Goal: Transaction & Acquisition: Purchase product/service

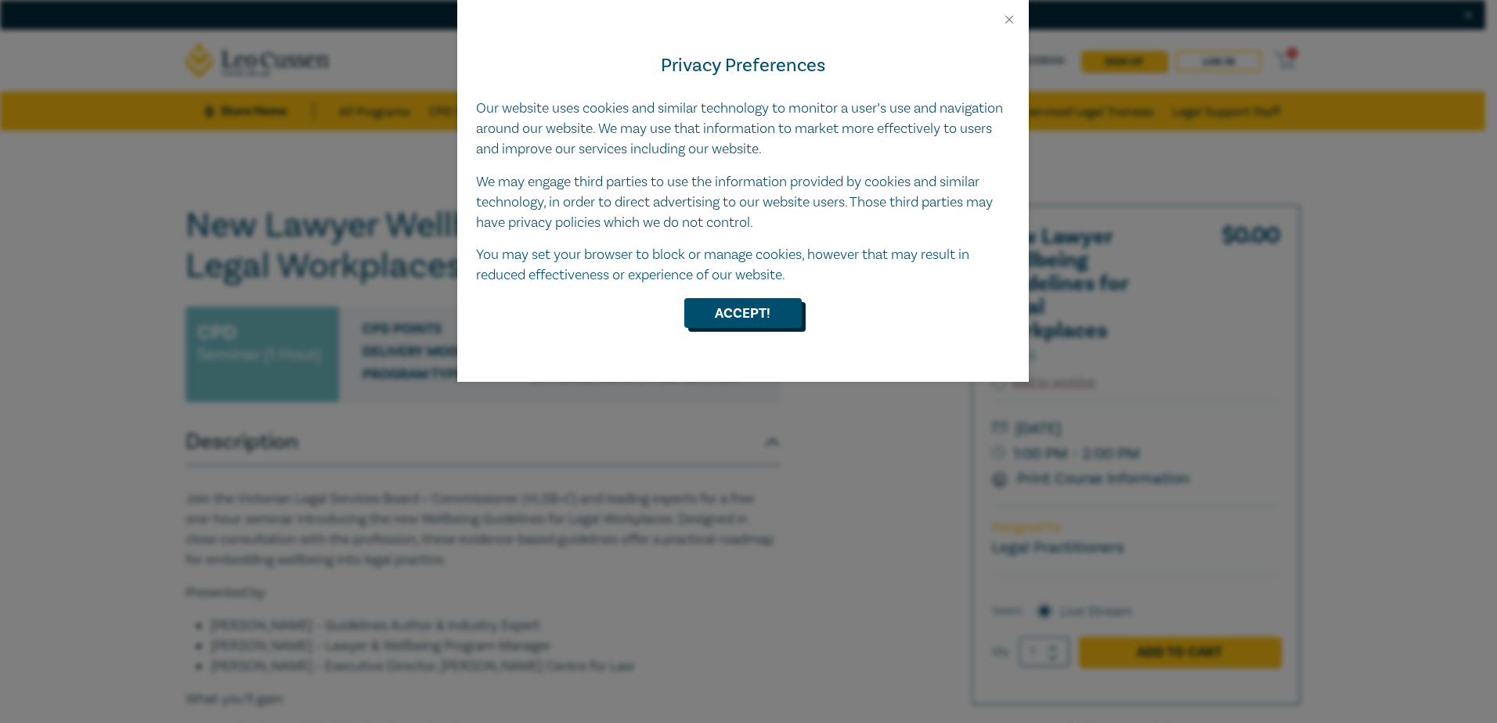
click at [749, 314] on button "Accept!" at bounding box center [742, 313] width 117 height 30
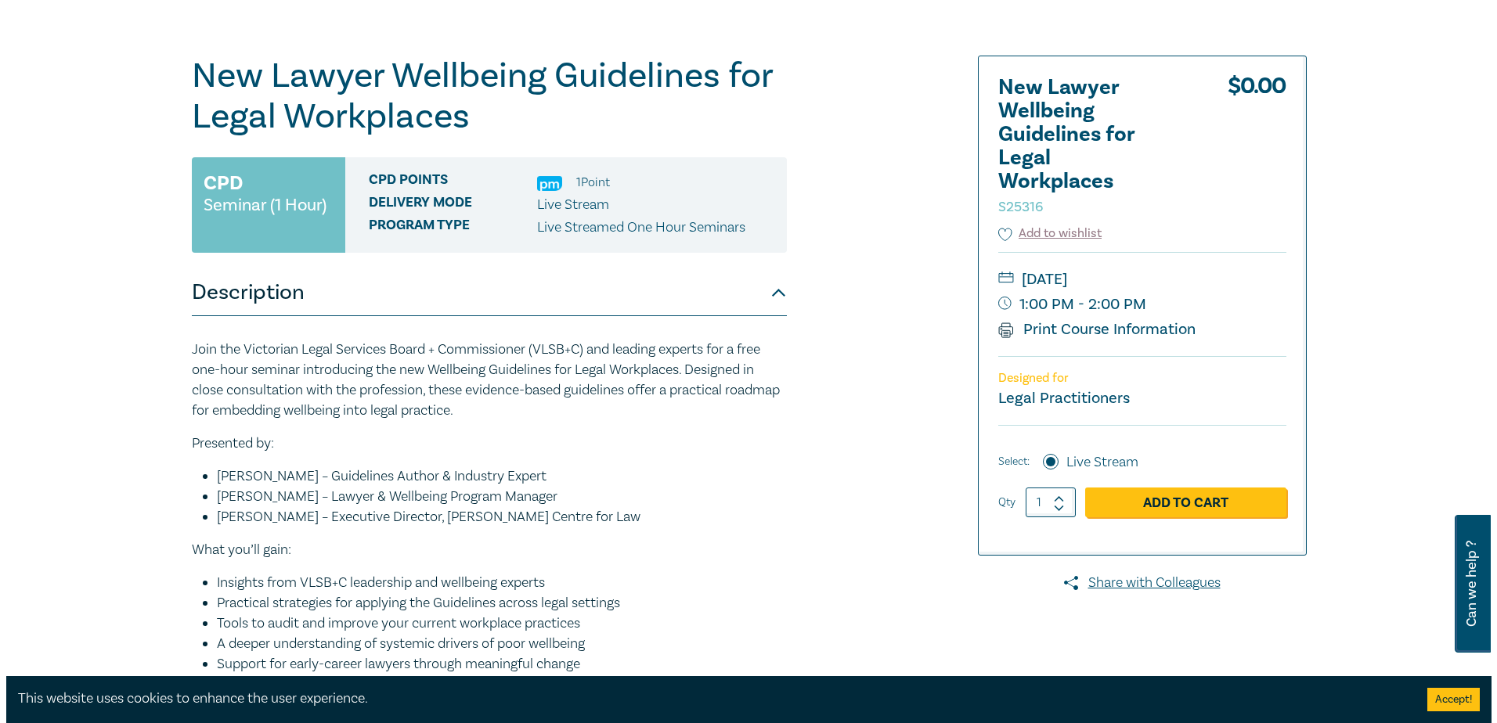
scroll to position [157, 0]
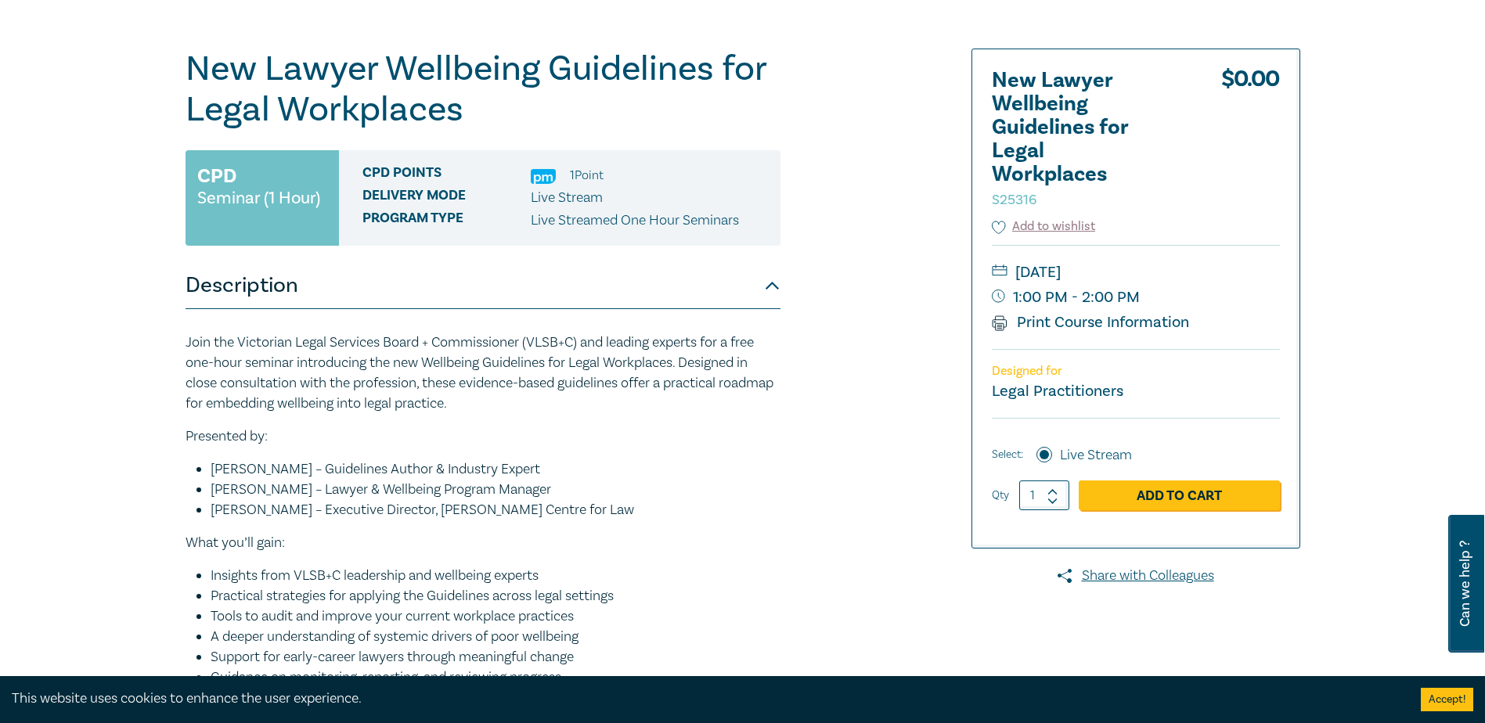
click at [1156, 494] on link "Add to Cart" at bounding box center [1179, 496] width 201 height 30
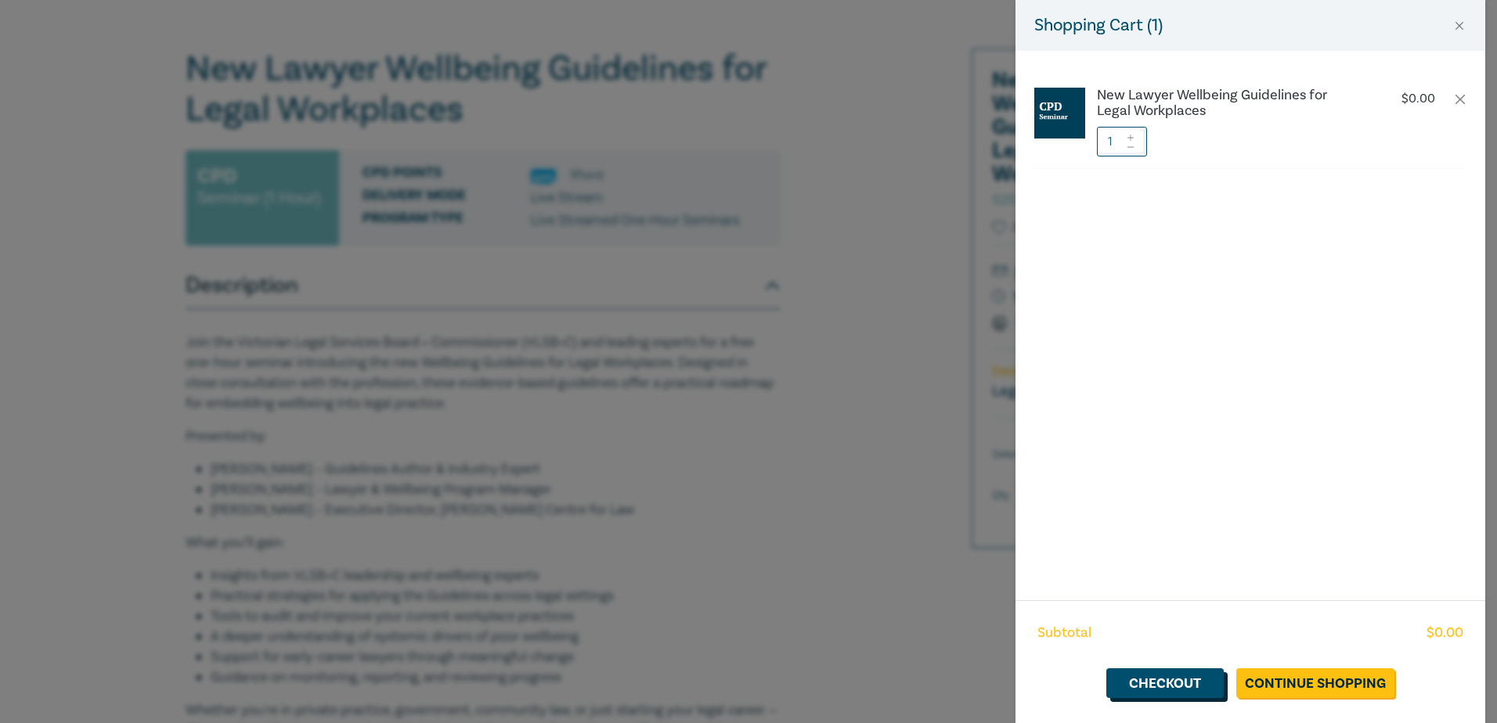
click at [1161, 684] on link "Checkout" at bounding box center [1164, 684] width 117 height 30
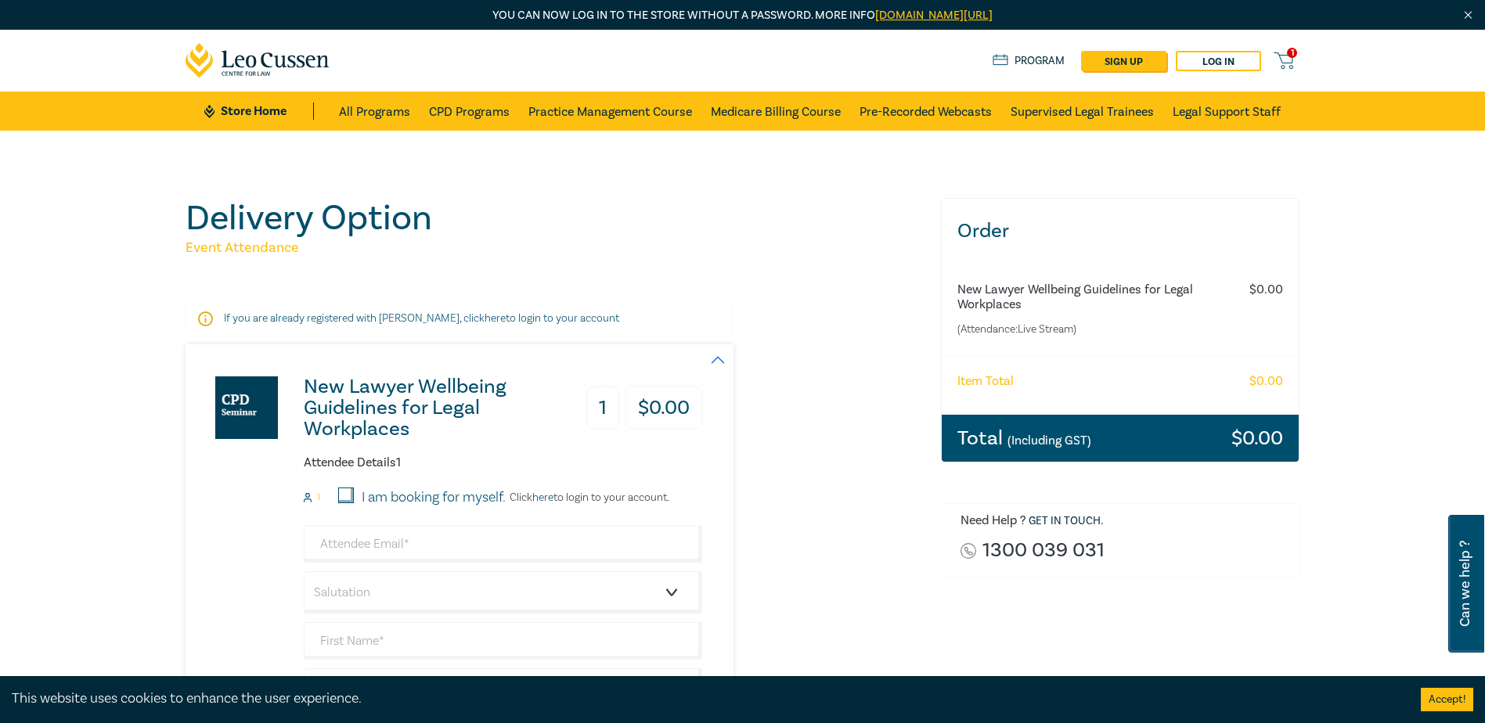
click at [348, 492] on input "I am booking for myself." at bounding box center [346, 496] width 16 height 16
checkbox input "true"
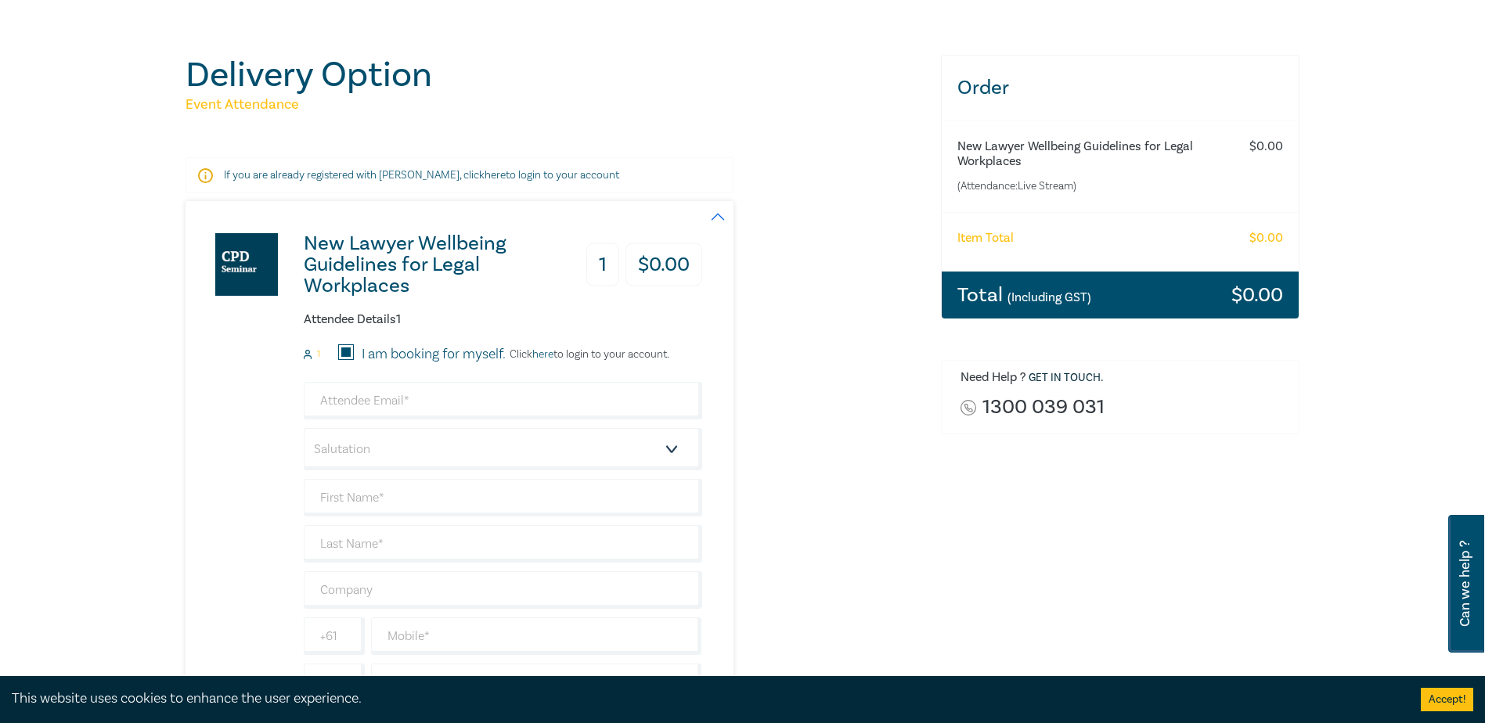
scroll to position [157, 0]
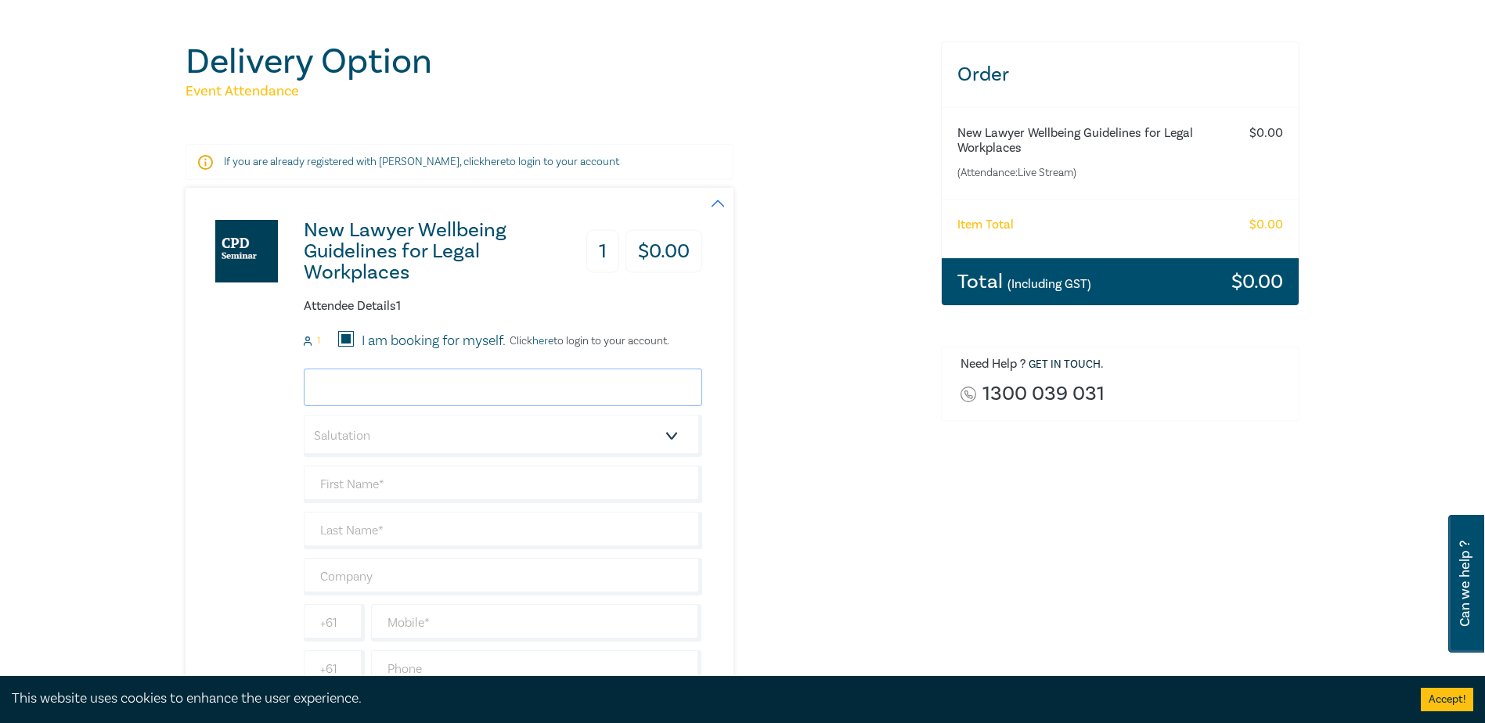
click at [474, 390] on input "email" at bounding box center [503, 388] width 399 height 38
type input "K"
click at [871, 449] on div "New Lawyer Wellbeing Guidelines for Legal Workplaces 1 $ 0.00 Attendee Details …" at bounding box center [554, 456] width 737 height 536
click at [514, 384] on input "email" at bounding box center [503, 388] width 399 height 38
type input "[EMAIL_ADDRESS][DOMAIN_NAME]"
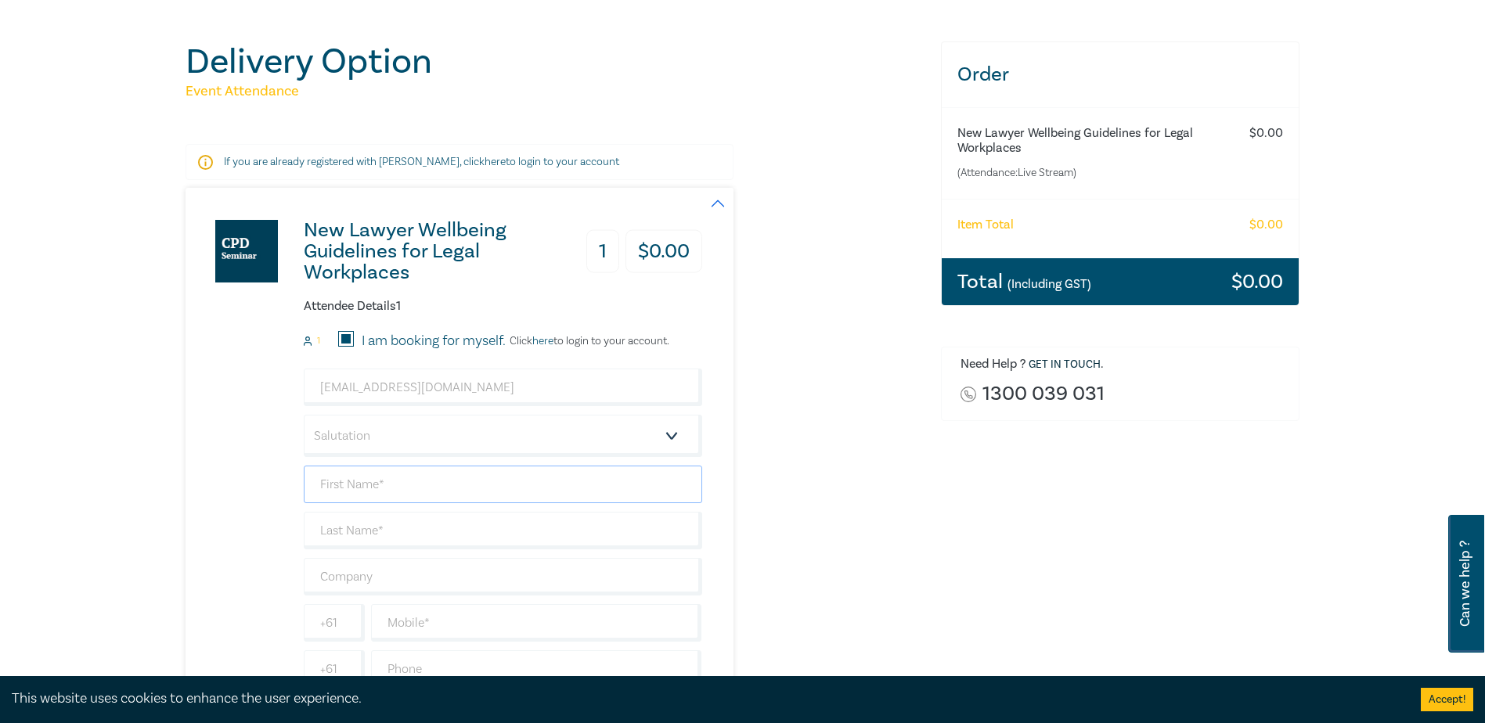
type input "[PERSON_NAME]"
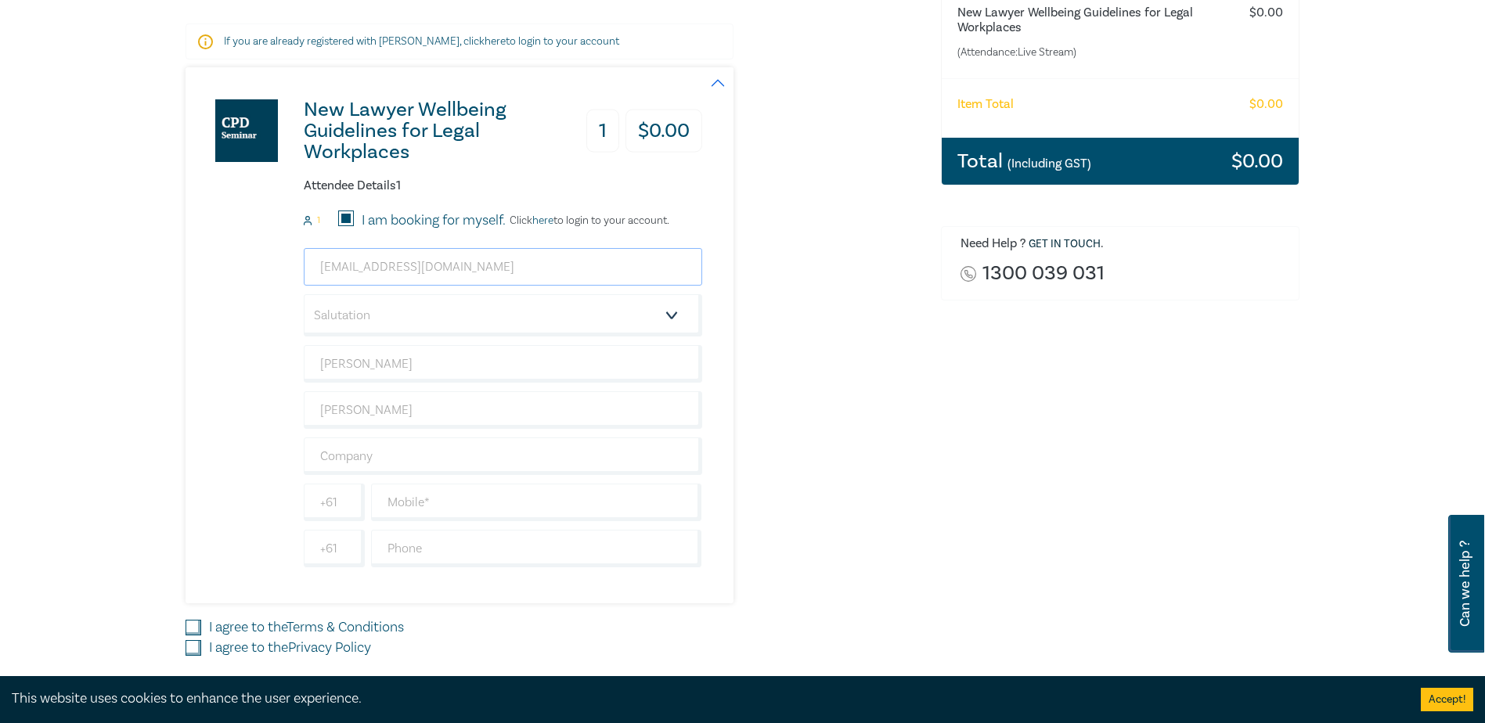
scroll to position [313, 0]
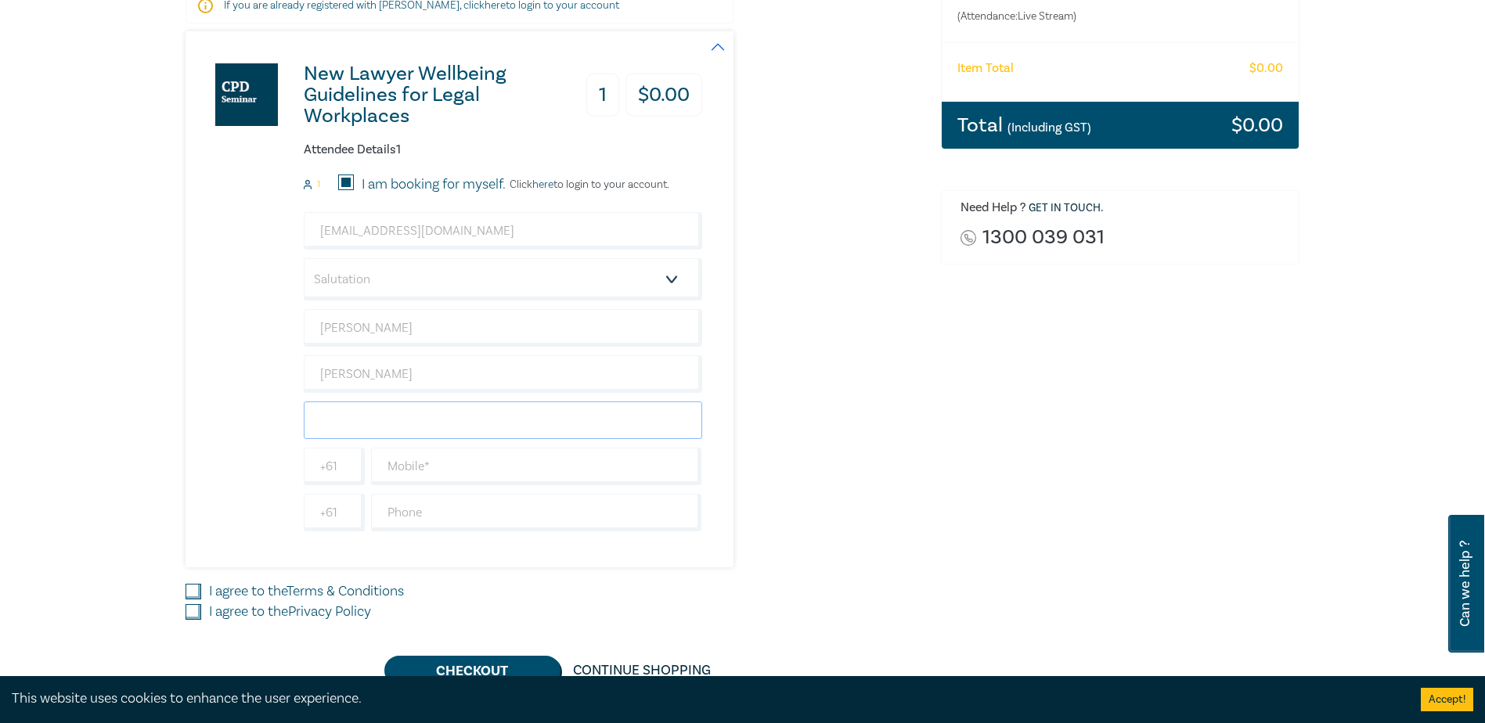
click at [440, 422] on input "text" at bounding box center [503, 421] width 399 height 38
type input "[PERSON_NAME]"
click at [411, 467] on input "text" at bounding box center [536, 467] width 331 height 38
click at [391, 518] on input "text" at bounding box center [536, 513] width 331 height 38
type input "0353291222"
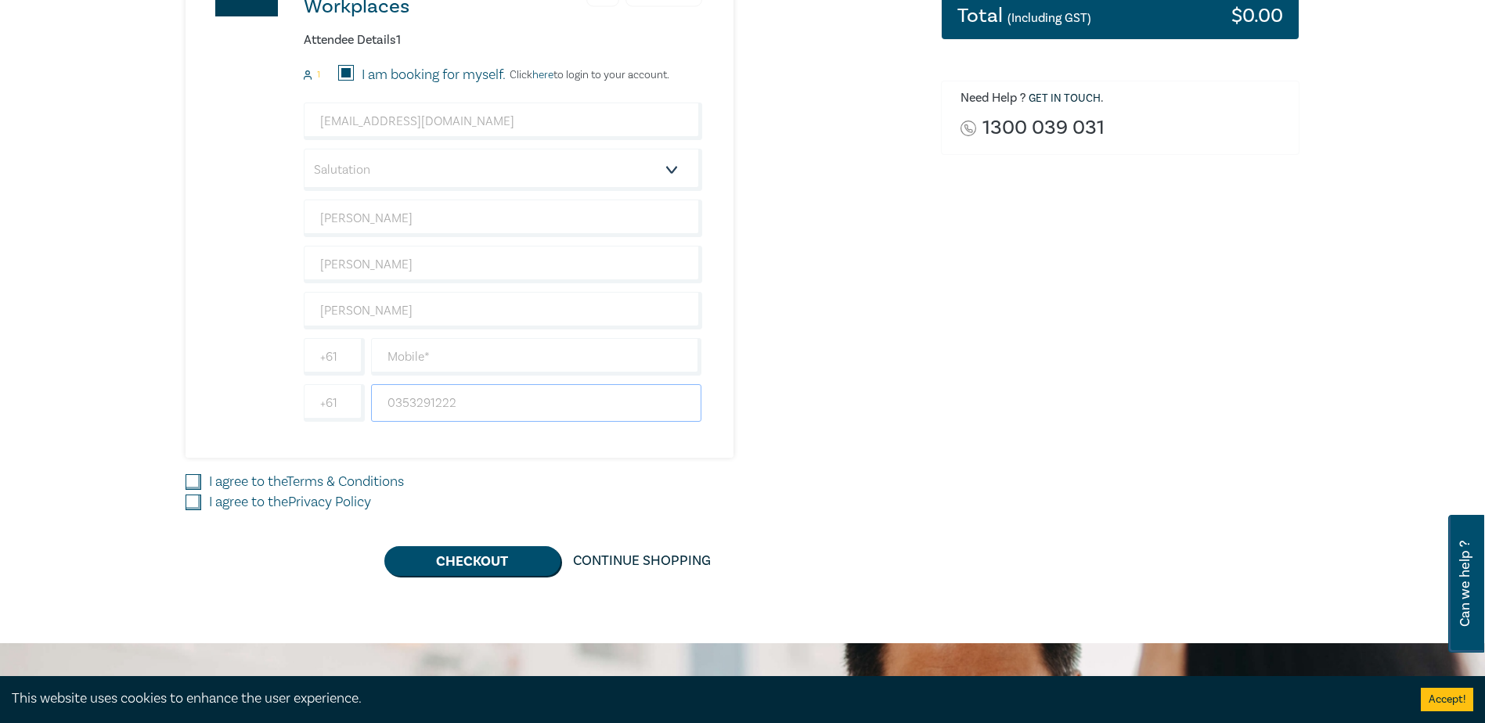
scroll to position [470, 0]
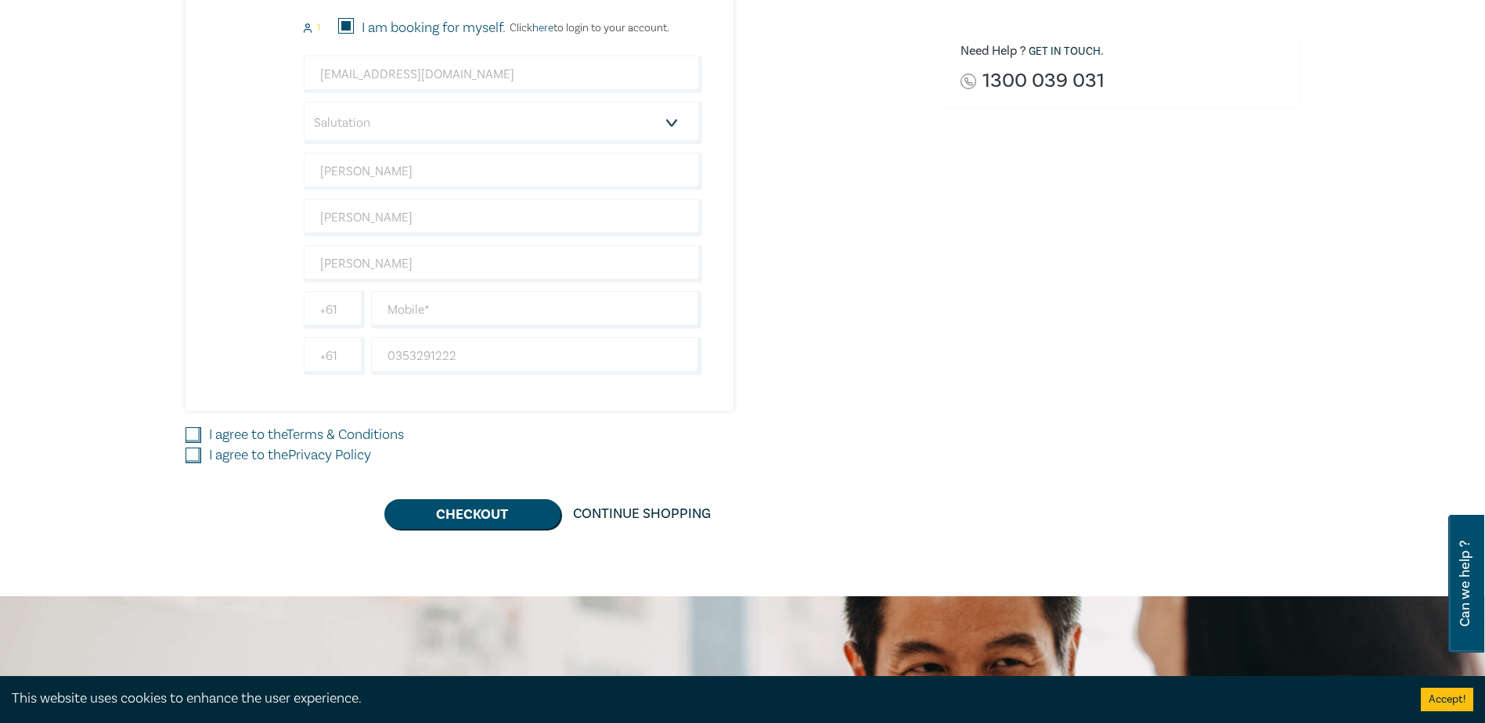
click at [186, 442] on input "I agree to the Terms & Conditions" at bounding box center [194, 436] width 16 height 16
checkbox input "true"
click at [194, 452] on input "I agree to the Privacy Policy" at bounding box center [194, 456] width 16 height 16
checkbox input "true"
click at [672, 508] on link "Continue Shopping" at bounding box center [642, 515] width 163 height 30
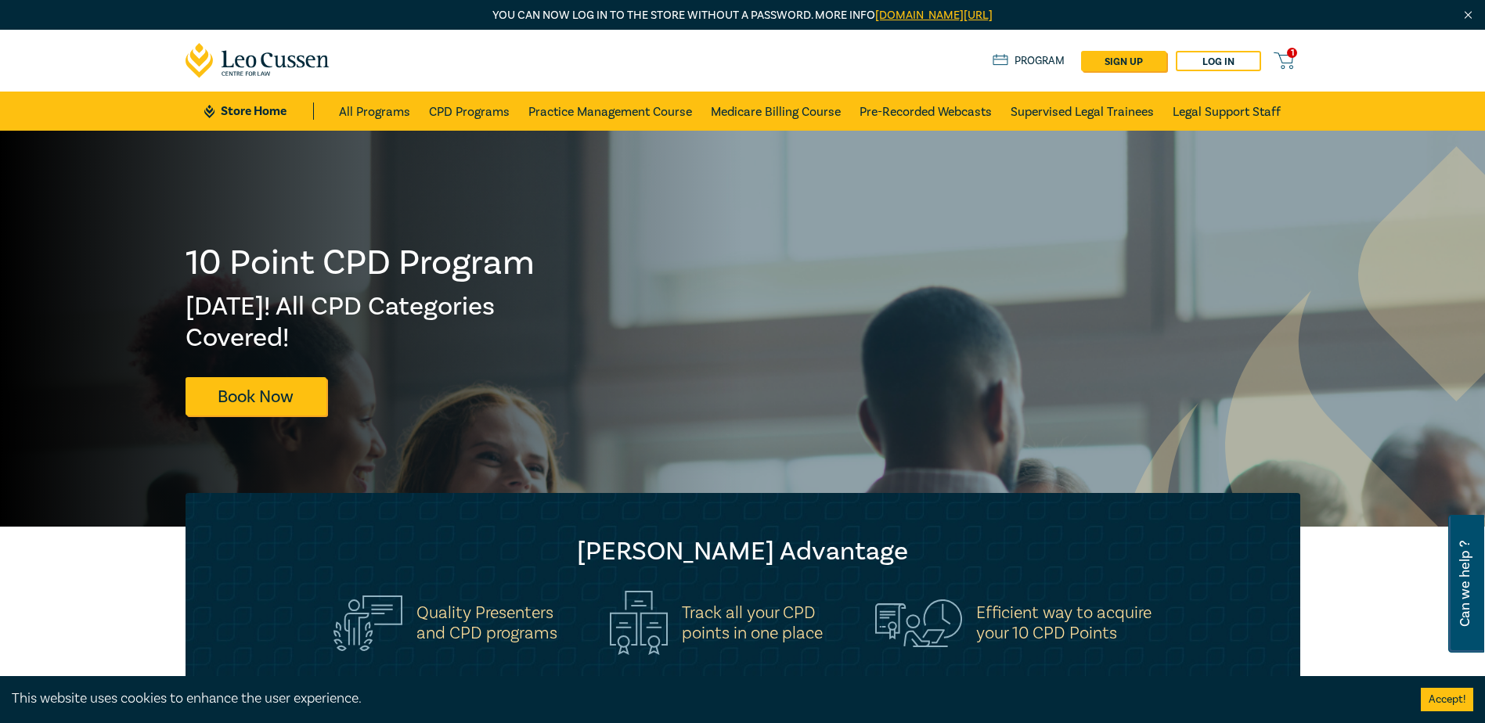
click at [395, 108] on link "All Programs" at bounding box center [374, 111] width 71 height 39
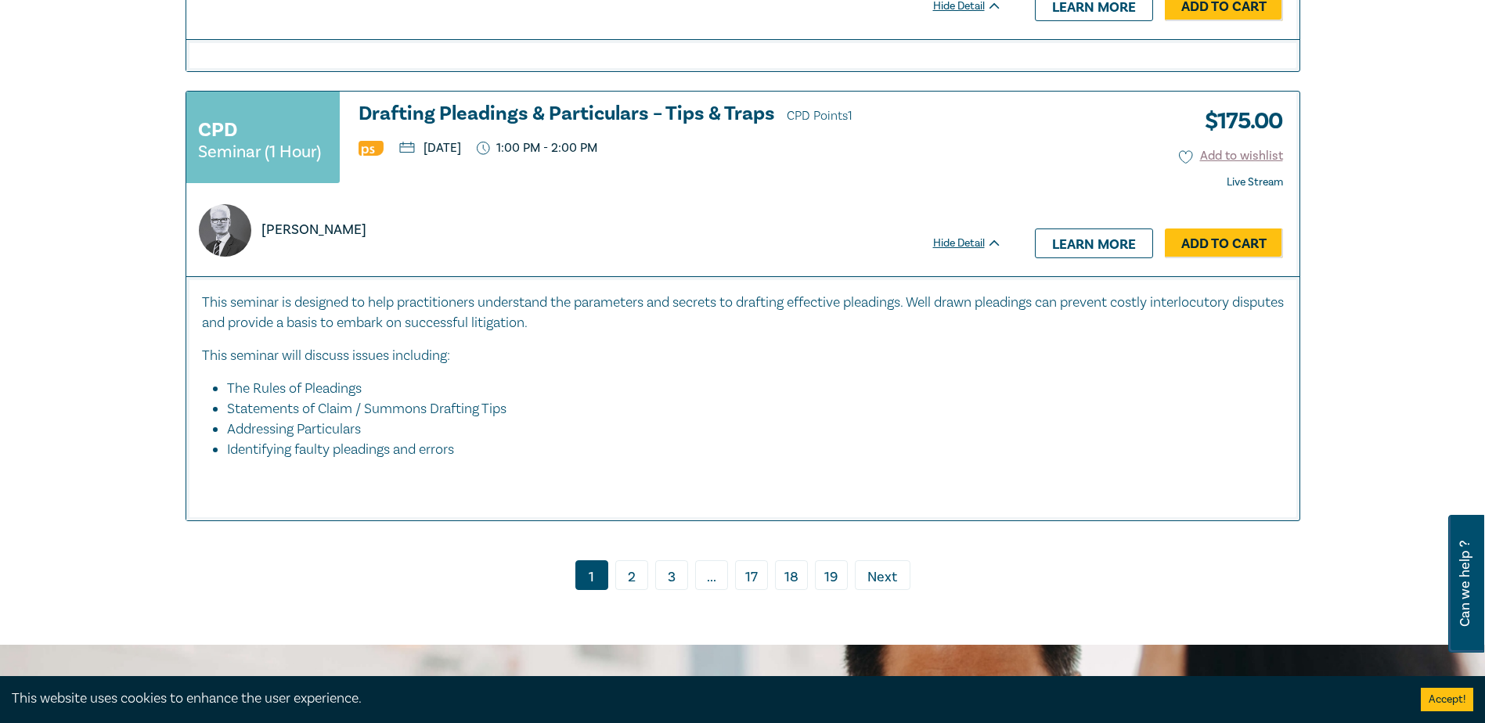
scroll to position [6812, 0]
click at [640, 590] on link "2" at bounding box center [631, 575] width 33 height 30
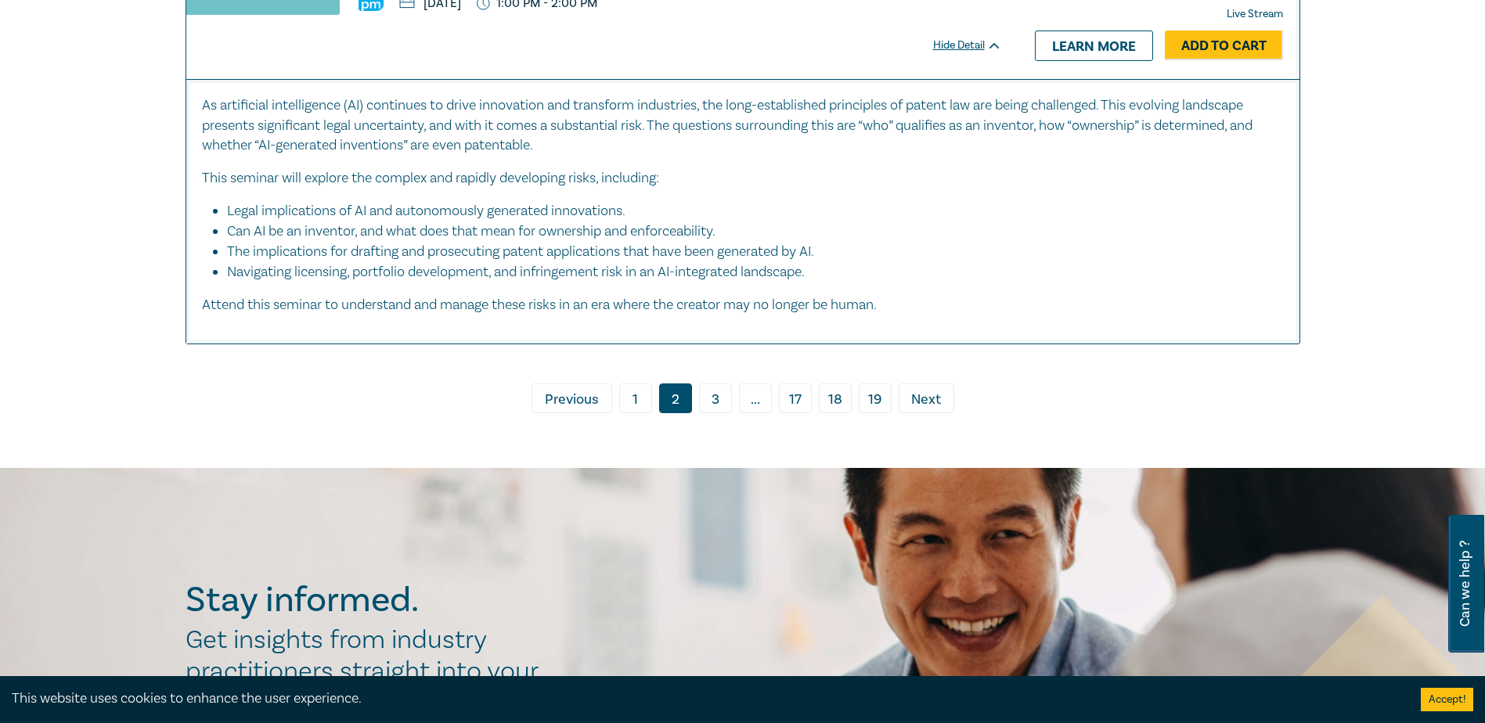
scroll to position [7830, 0]
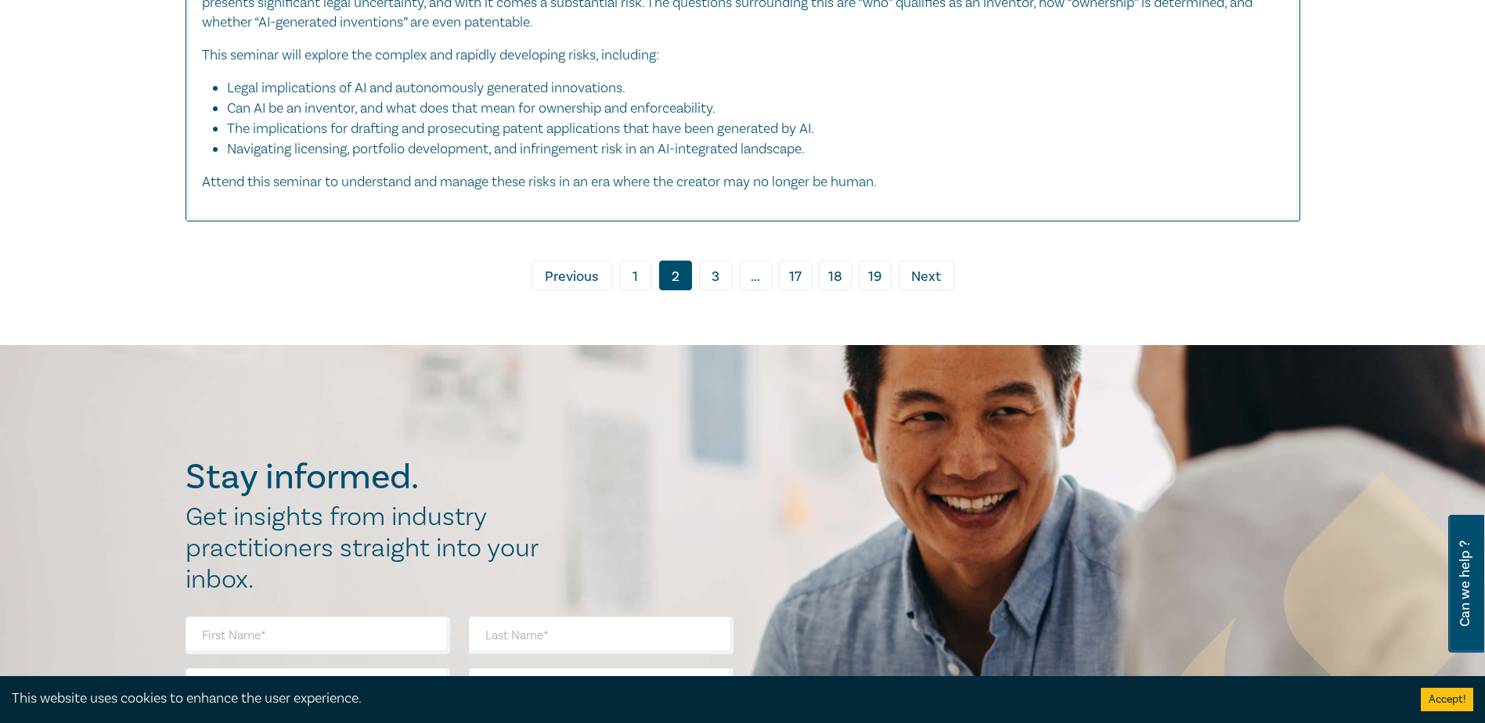
click at [710, 261] on link "3" at bounding box center [715, 276] width 33 height 30
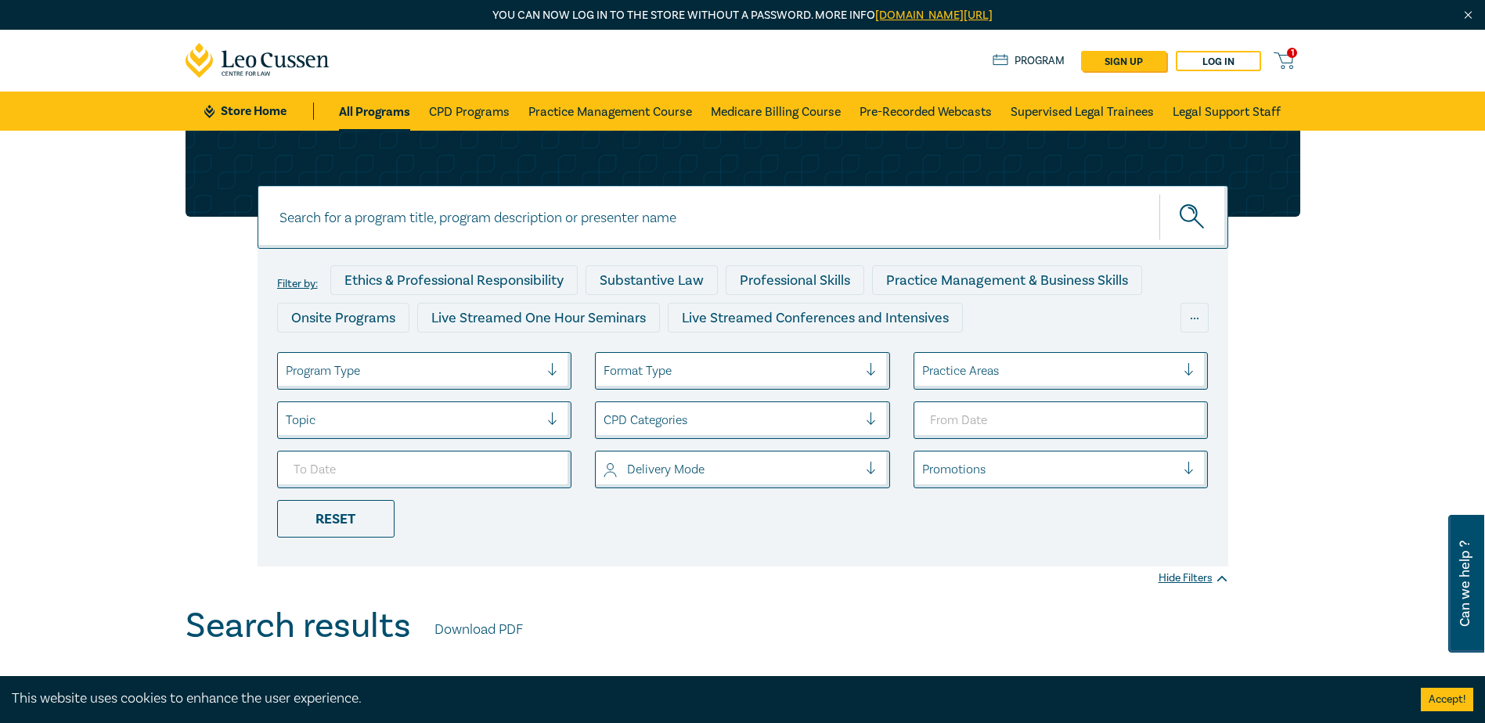
click at [478, 317] on div "Live Streamed One Hour Seminars" at bounding box center [538, 318] width 243 height 30
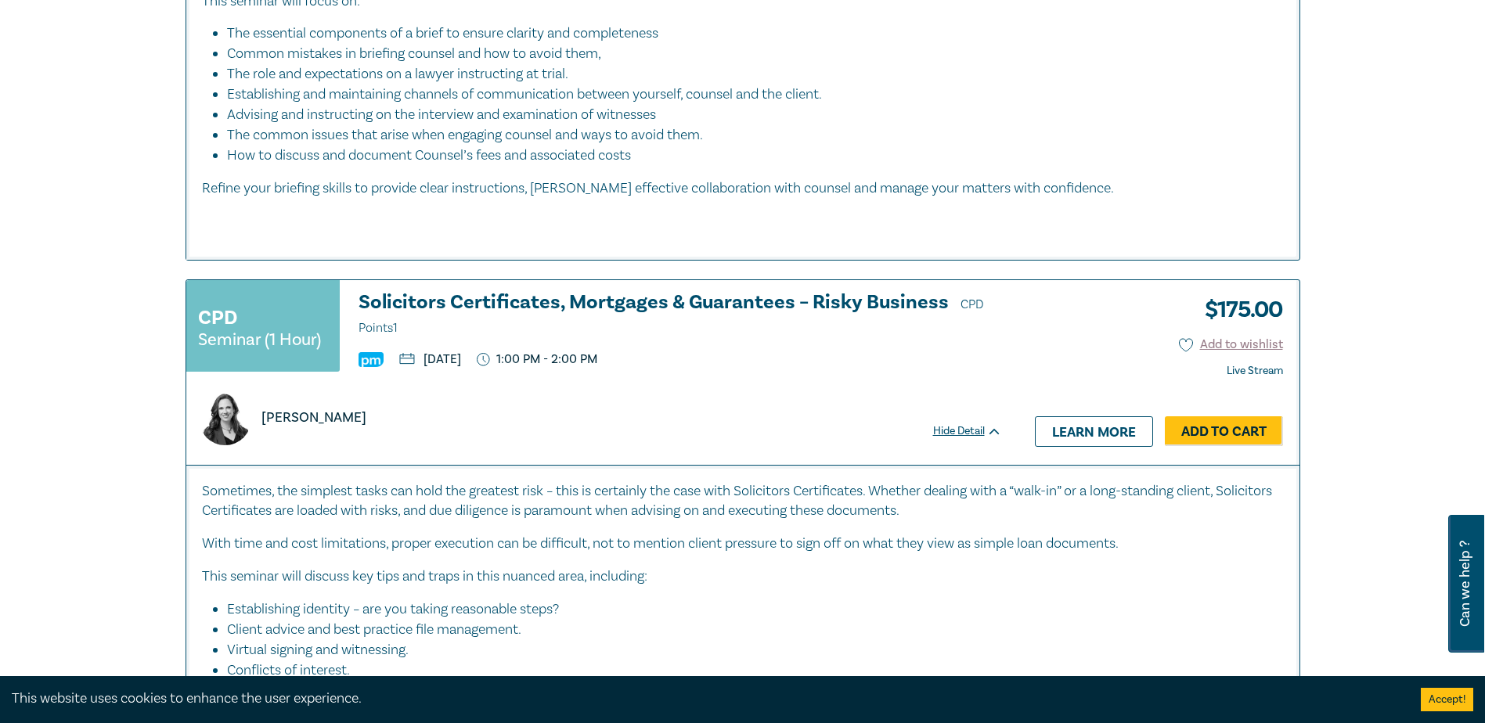
scroll to position [7595, 0]
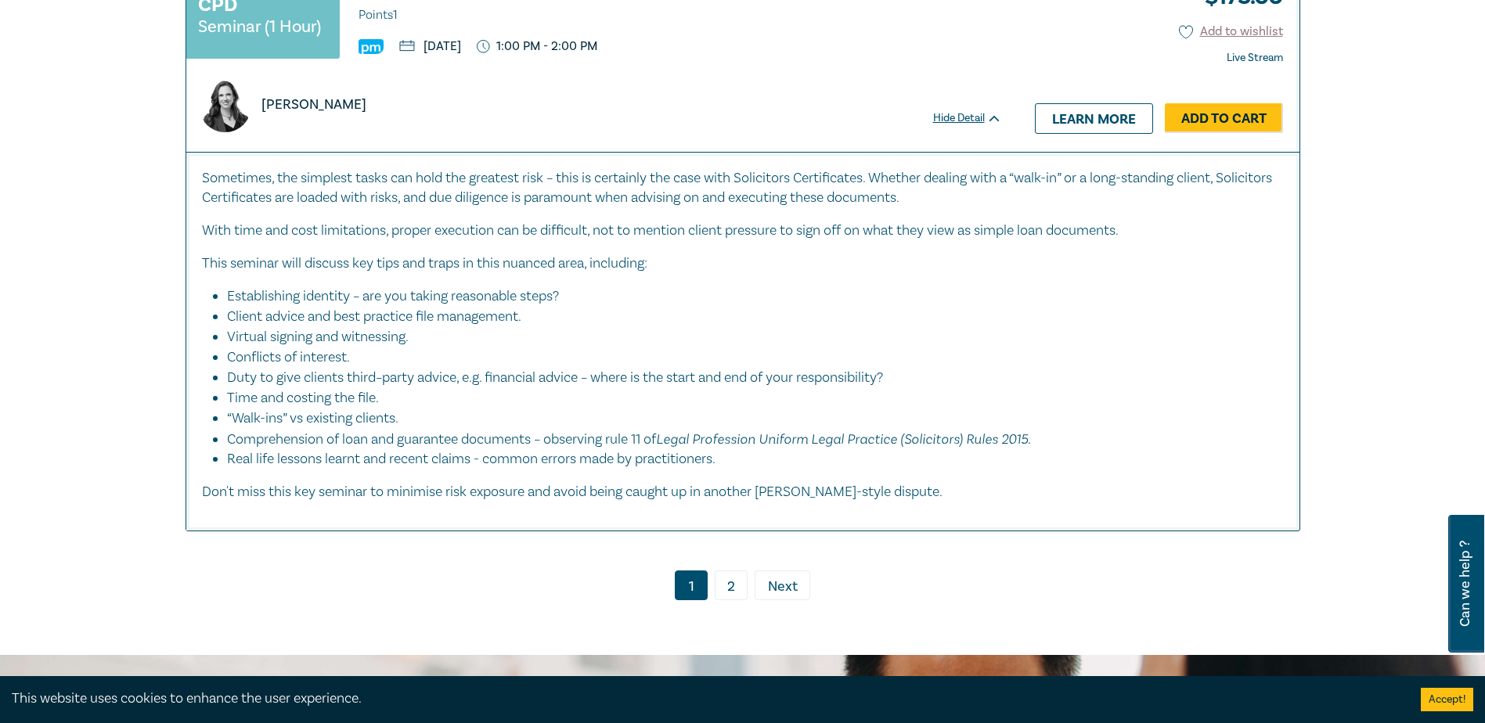
click at [723, 587] on link "2" at bounding box center [731, 586] width 33 height 30
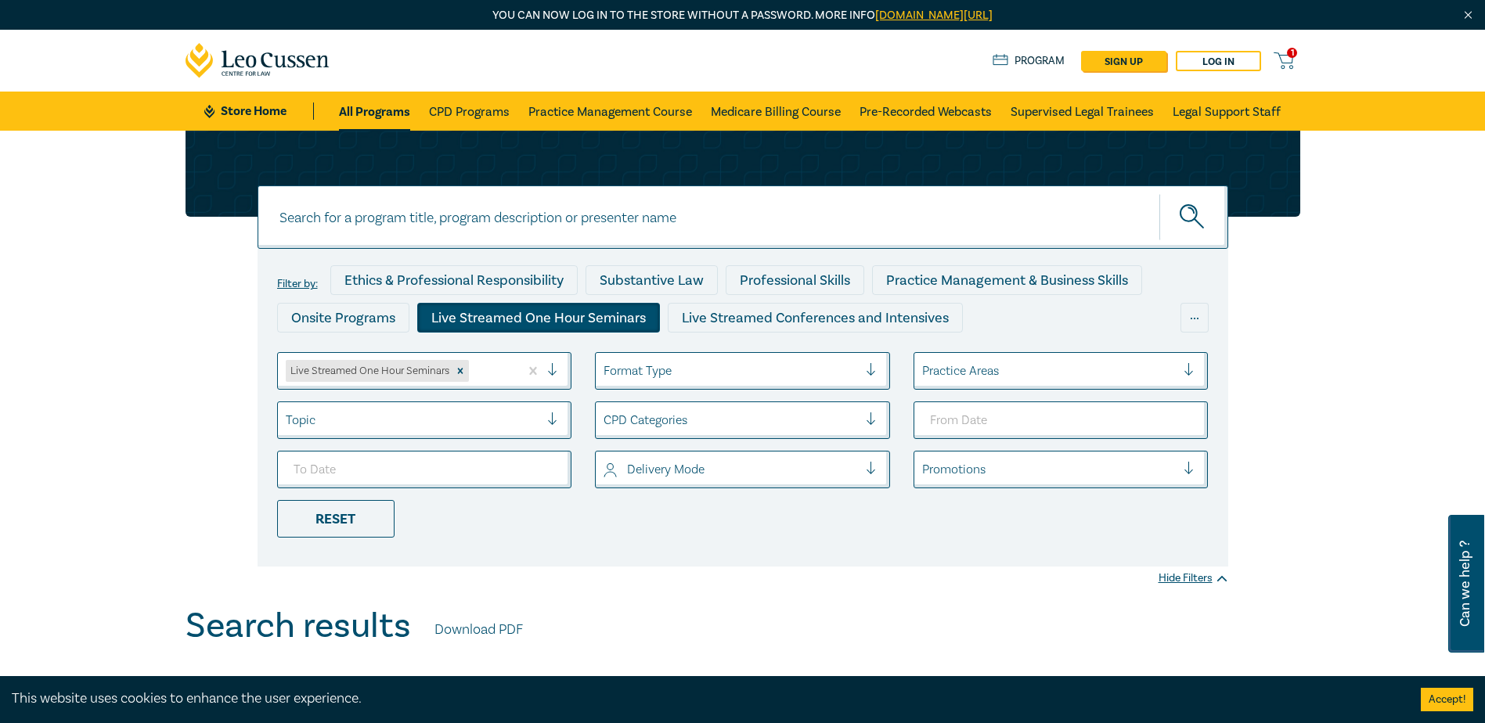
click at [1291, 56] on span "1" at bounding box center [1292, 53] width 10 height 10
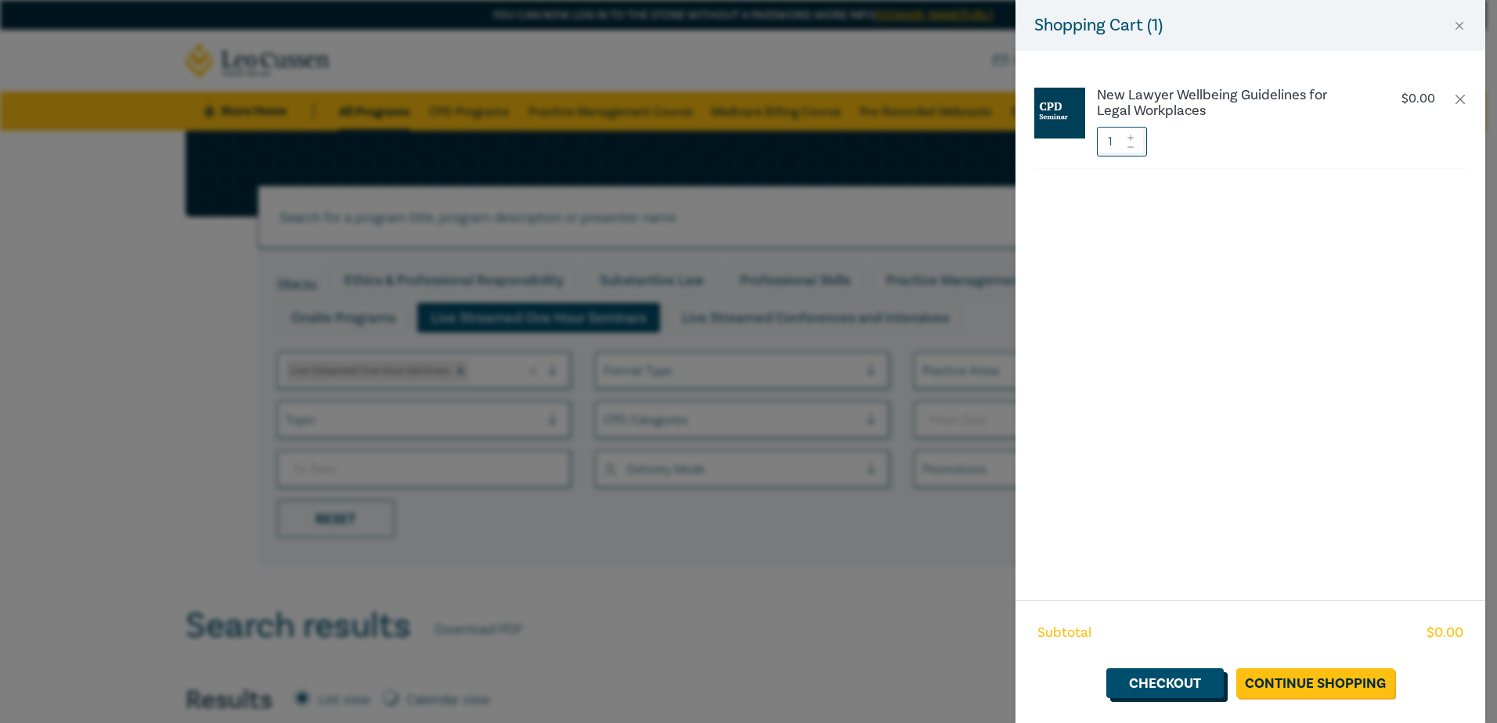
click at [1178, 685] on link "Checkout" at bounding box center [1164, 684] width 117 height 30
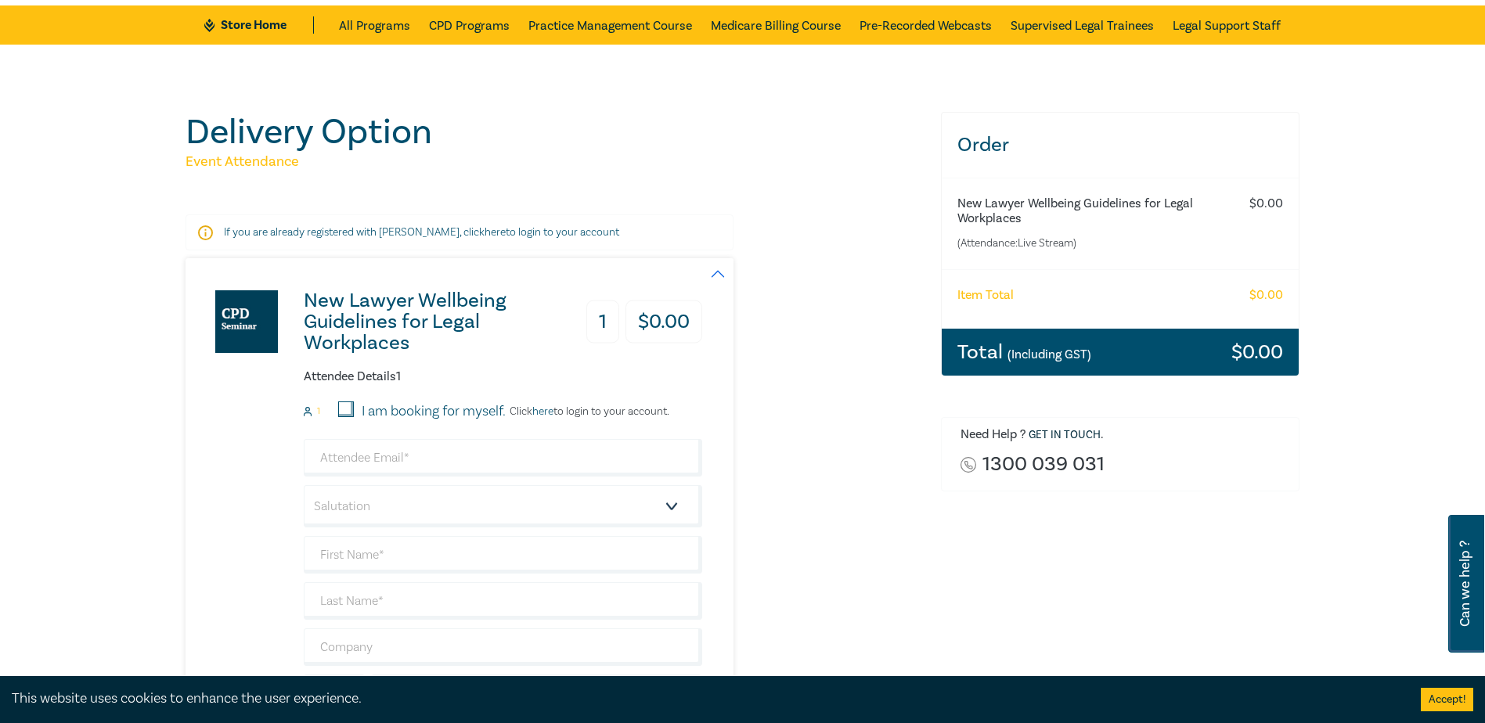
scroll to position [235, 0]
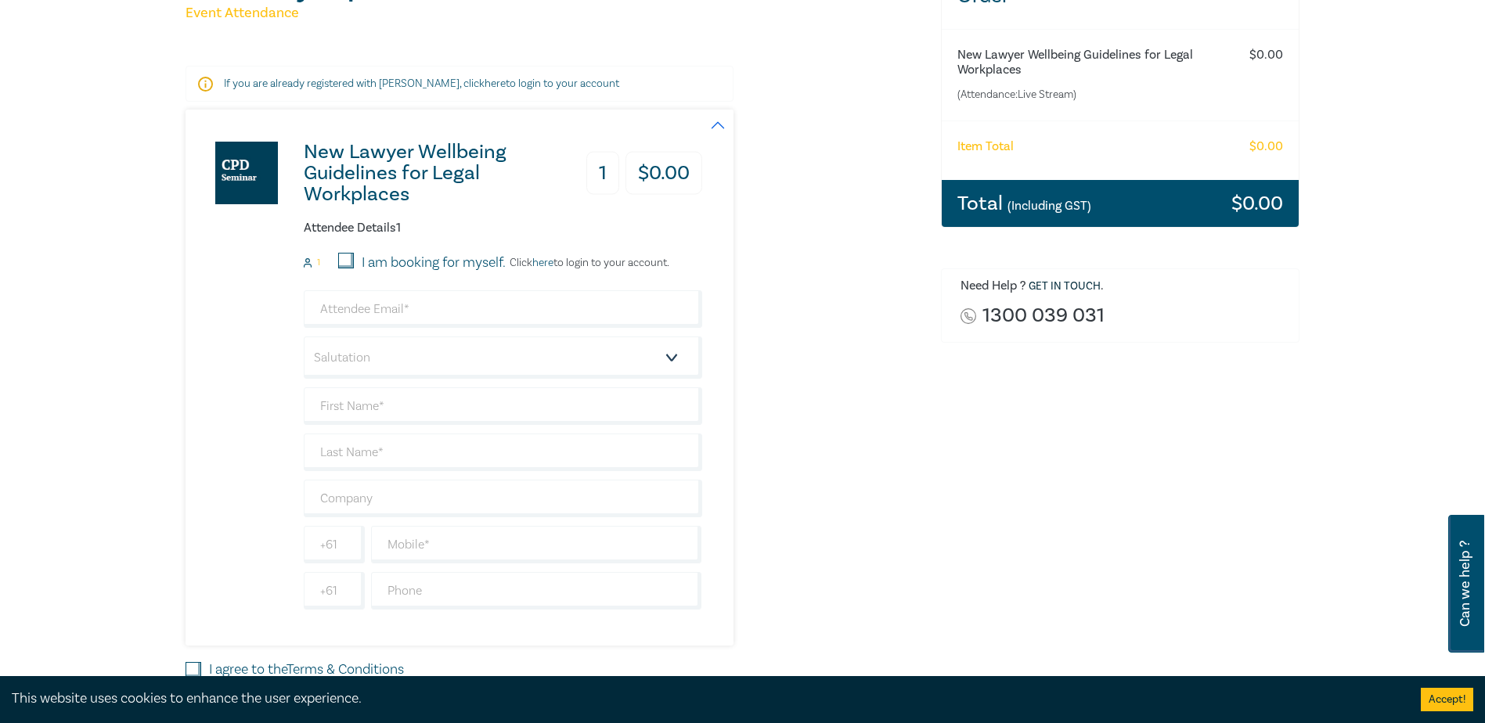
click at [344, 256] on input "I am booking for myself." at bounding box center [346, 261] width 16 height 16
checkbox input "true"
click at [347, 299] on input "email" at bounding box center [503, 309] width 399 height 38
type input "kannear@heinzlaw.com.au"
type input "Kira"
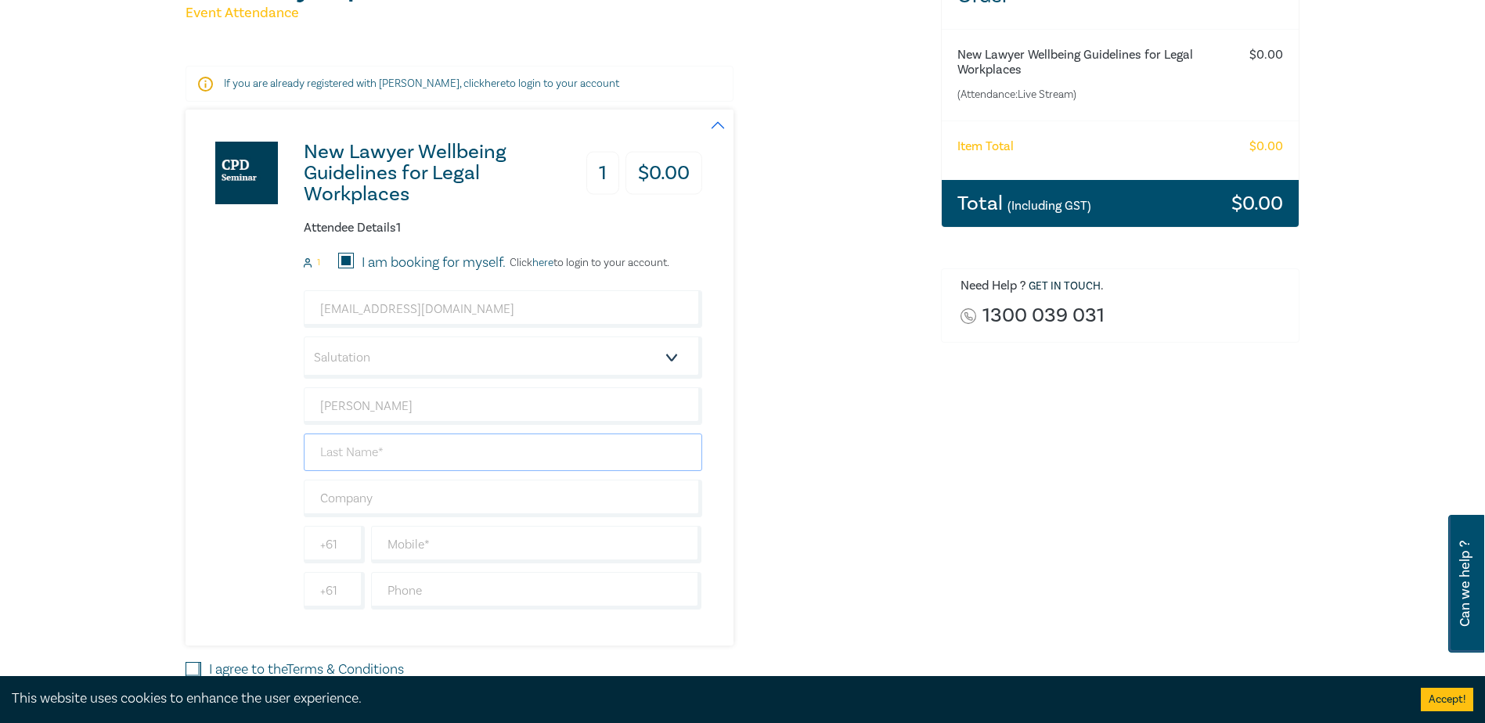
type input "Annear"
type input "Heinz Law"
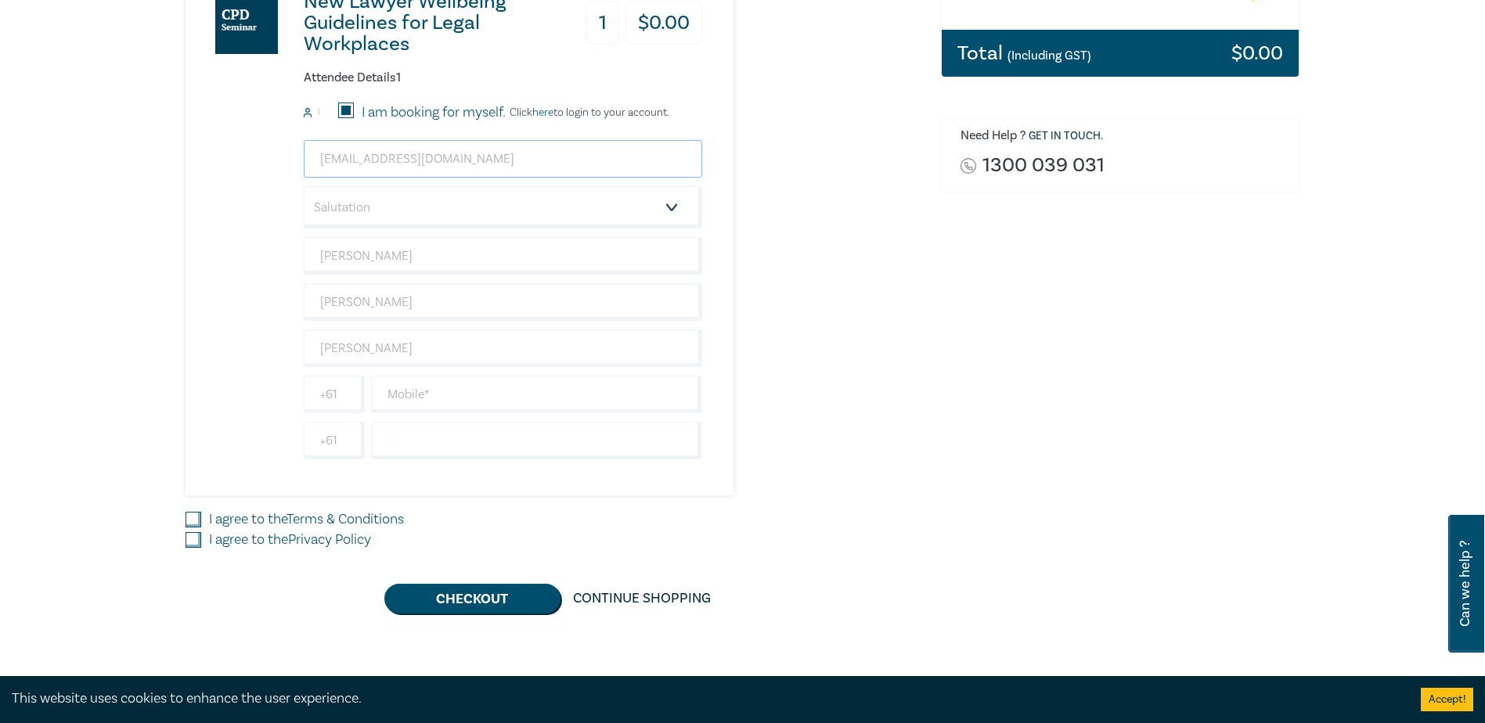
scroll to position [391, 0]
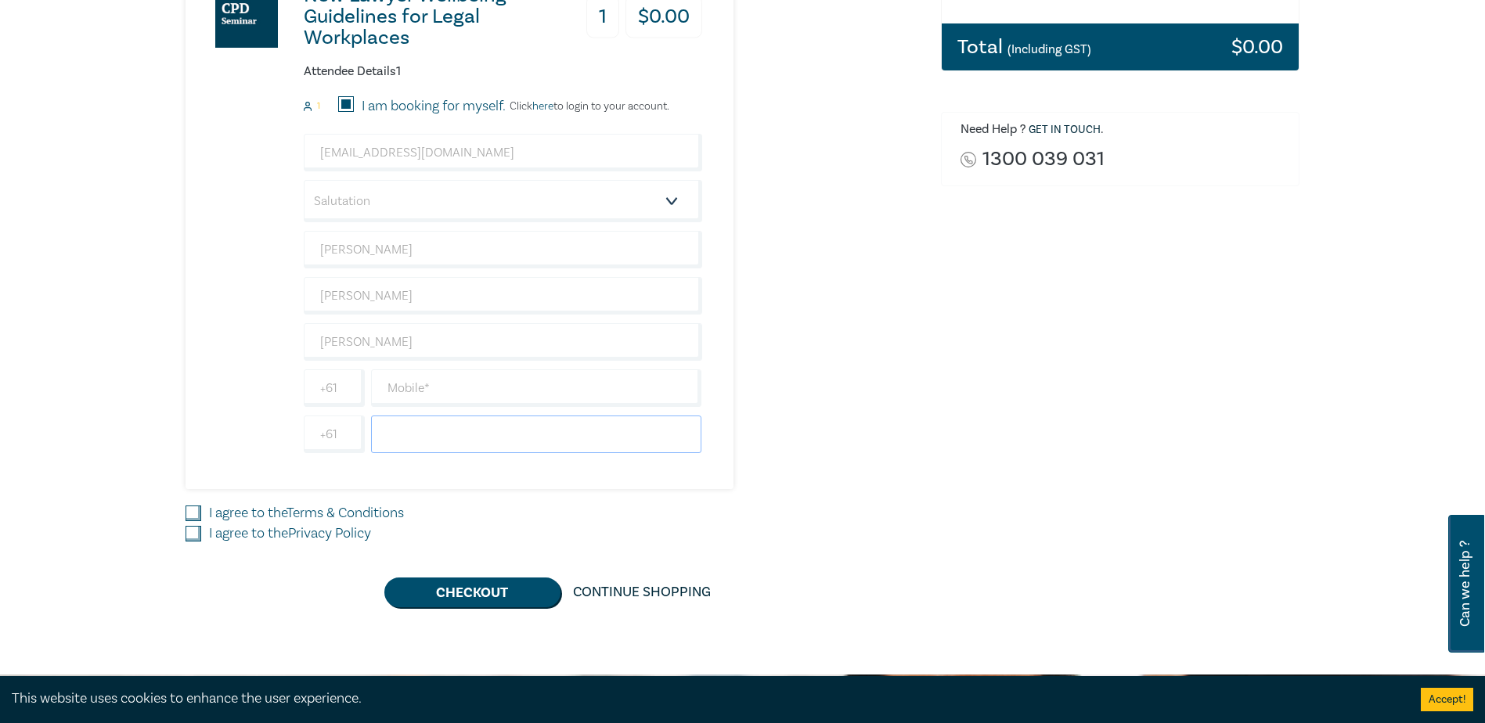
click at [513, 438] on input "text" at bounding box center [536, 435] width 331 height 38
type input "0353291222"
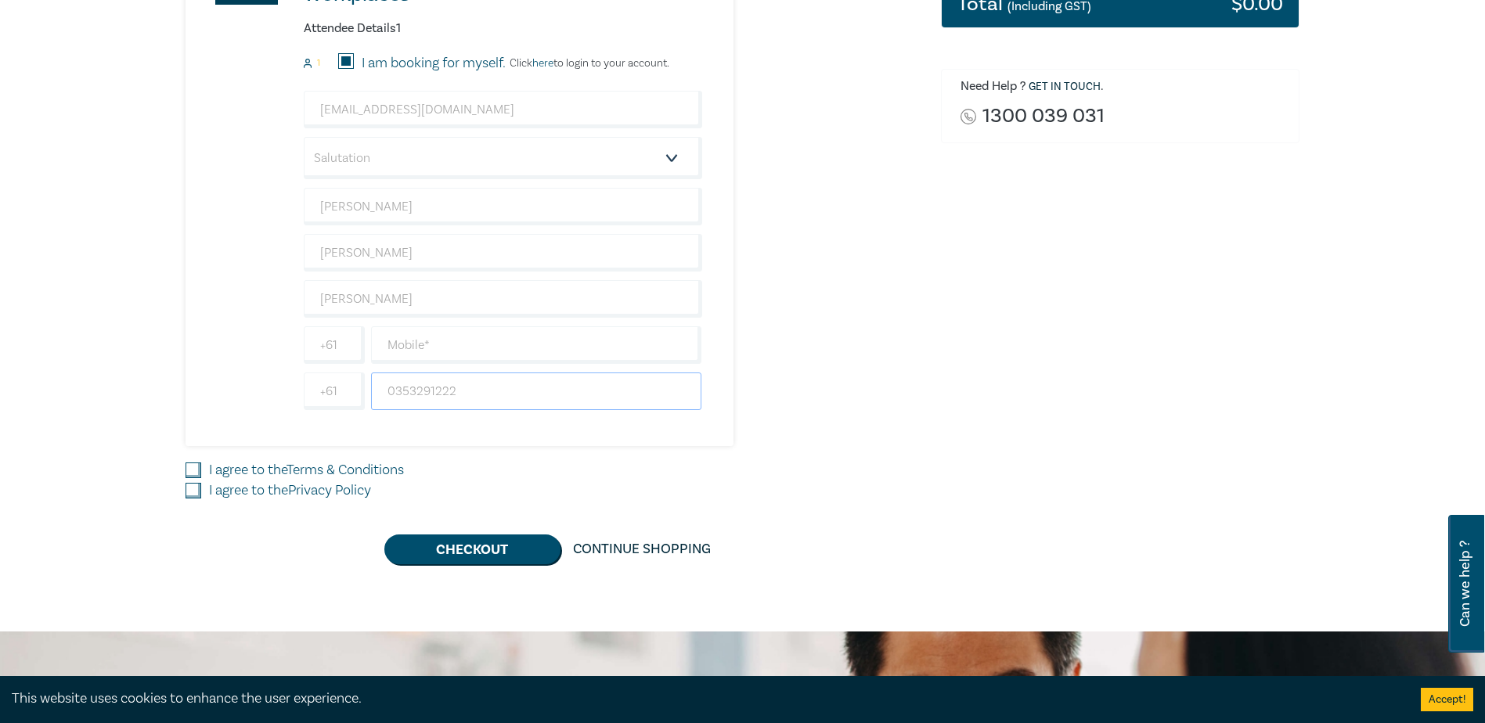
scroll to position [470, 0]
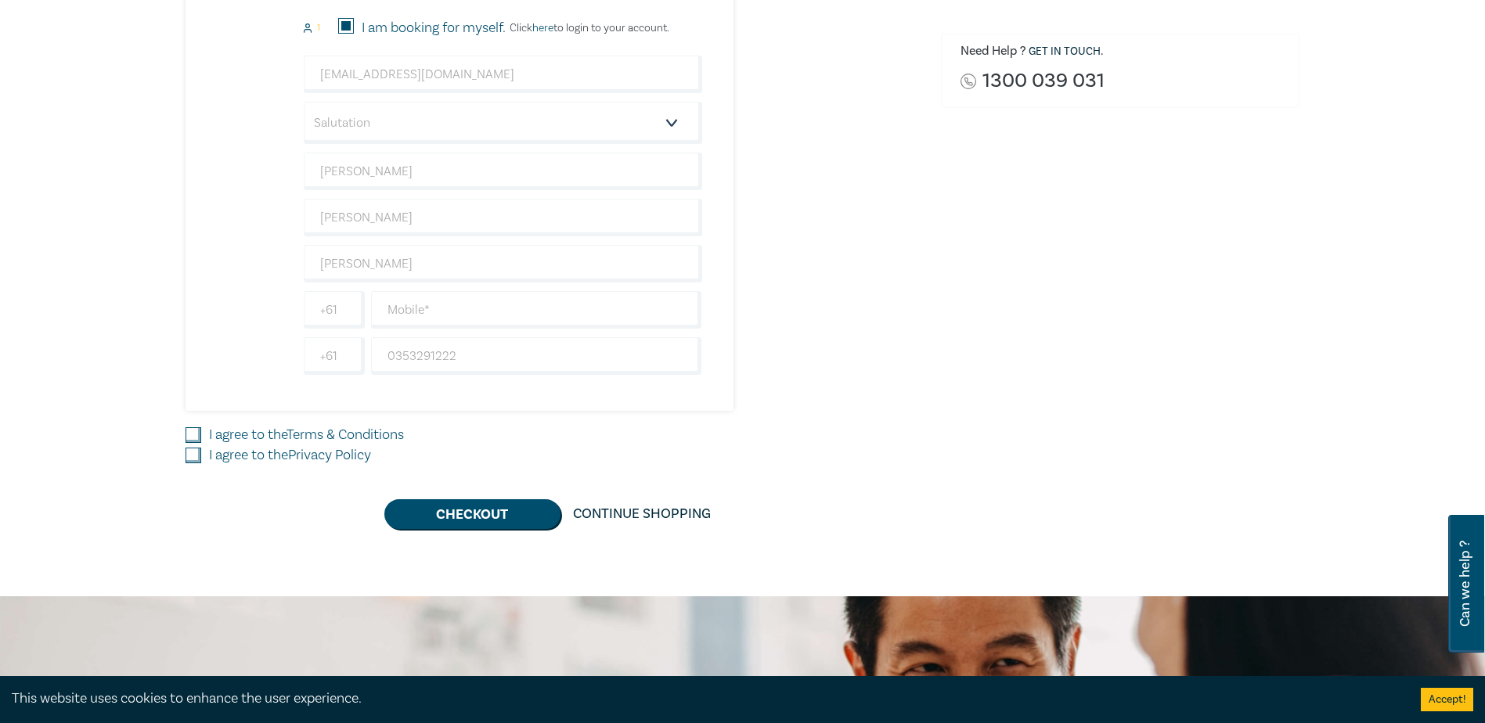
click at [191, 434] on input "I agree to the Terms & Conditions" at bounding box center [194, 436] width 16 height 16
checkbox input "true"
drag, startPoint x: 195, startPoint y: 453, endPoint x: 283, endPoint y: 496, distance: 98.1
click at [196, 453] on input "I agree to the Privacy Policy" at bounding box center [194, 456] width 16 height 16
checkbox input "true"
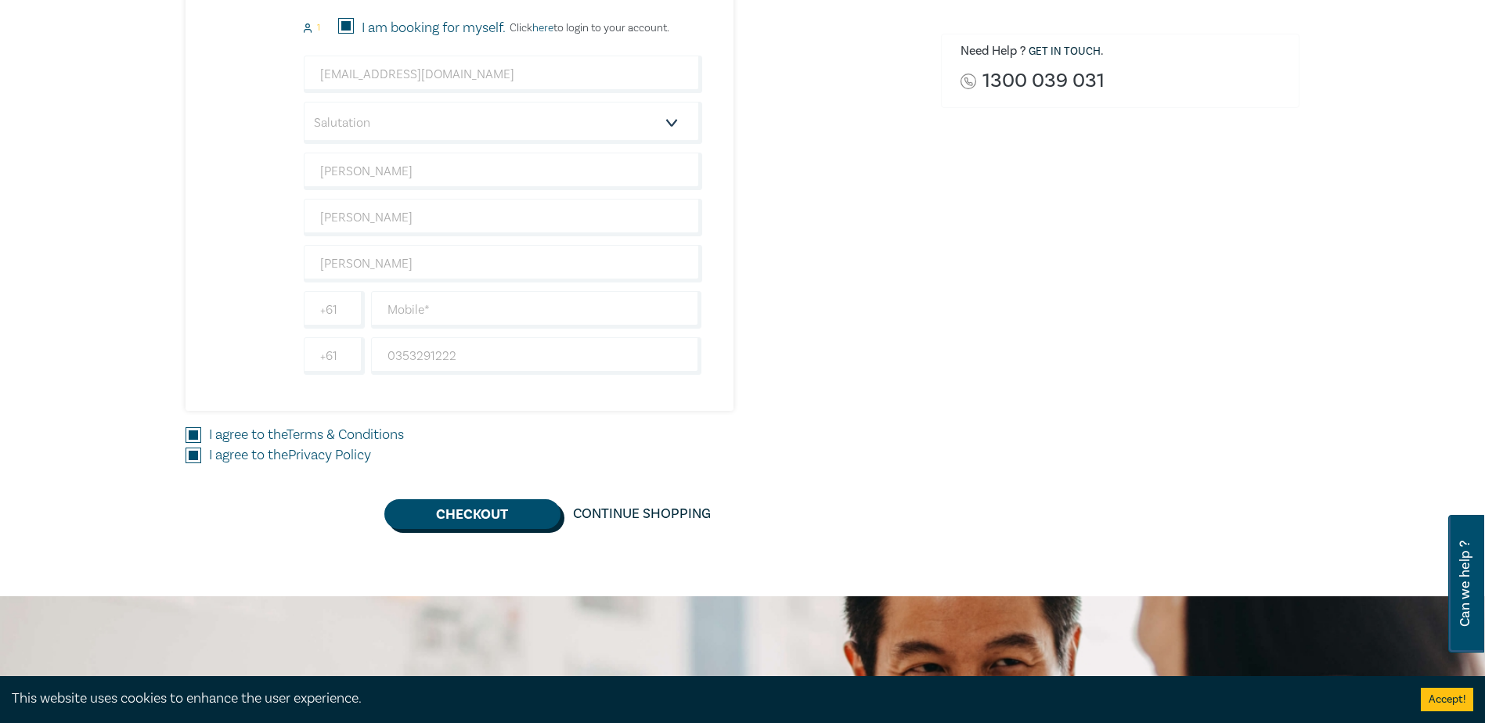
click at [453, 514] on button "Checkout" at bounding box center [472, 515] width 176 height 30
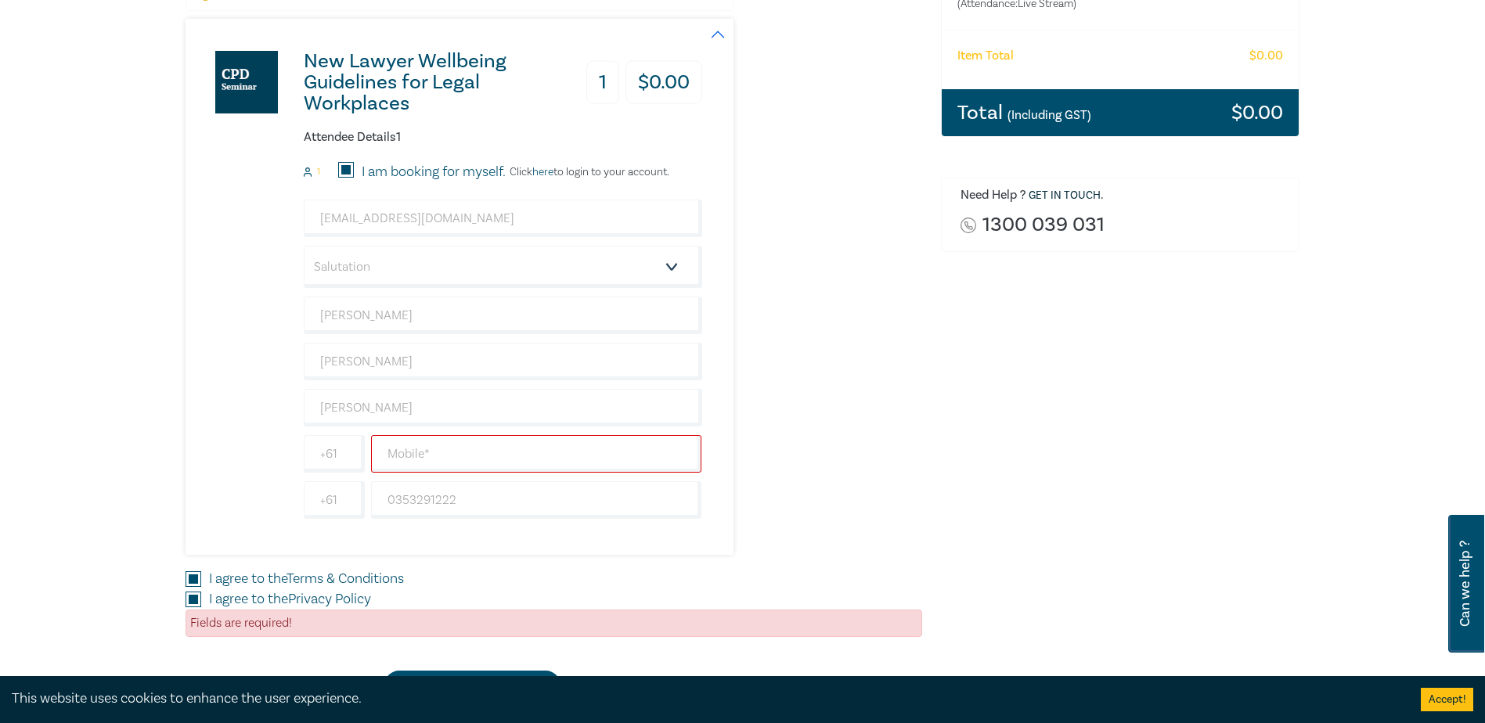
scroll to position [313, 0]
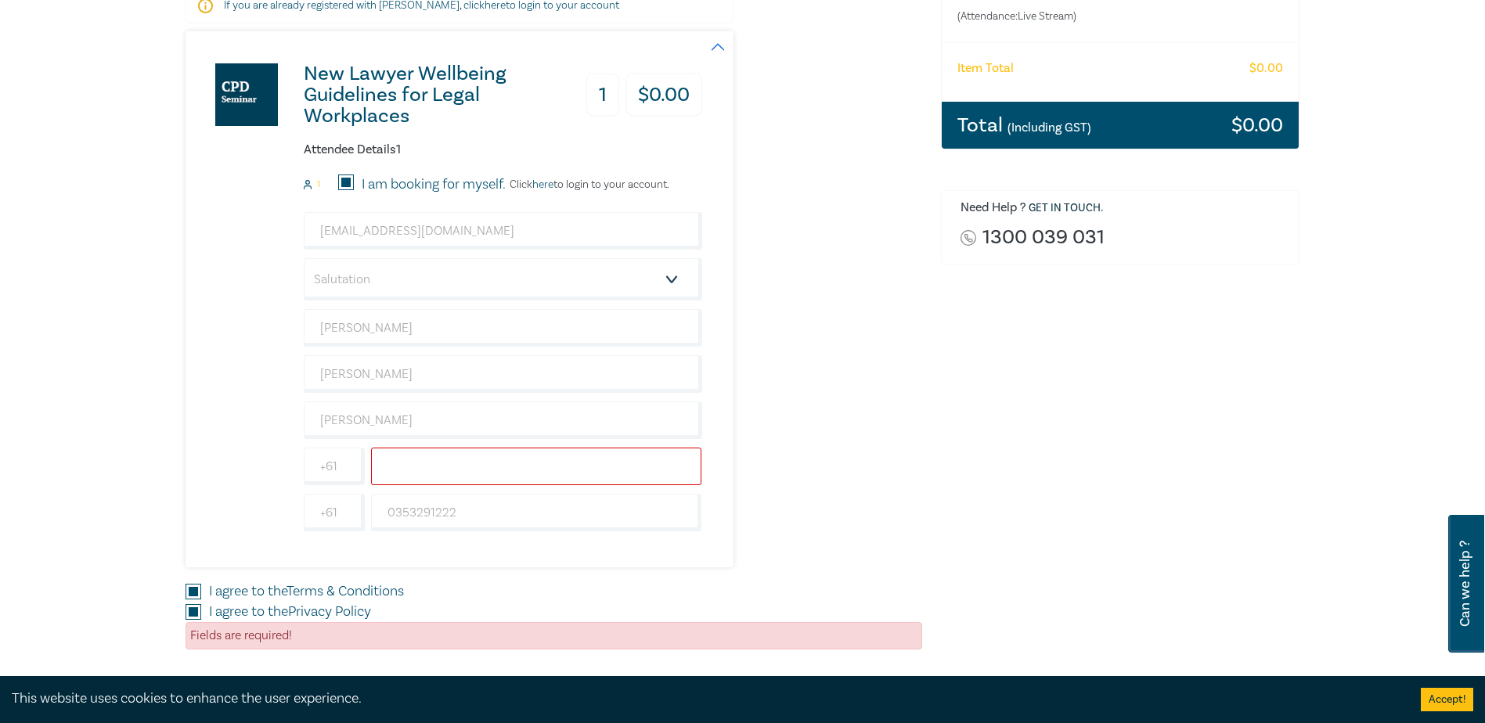
click at [477, 475] on input "text" at bounding box center [536, 467] width 331 height 38
type input "0458877585"
click at [1019, 474] on div "Order New Lawyer Wellbeing Guidelines for Legal Workplaces (Attendance: Live St…" at bounding box center [1121, 299] width 378 height 828
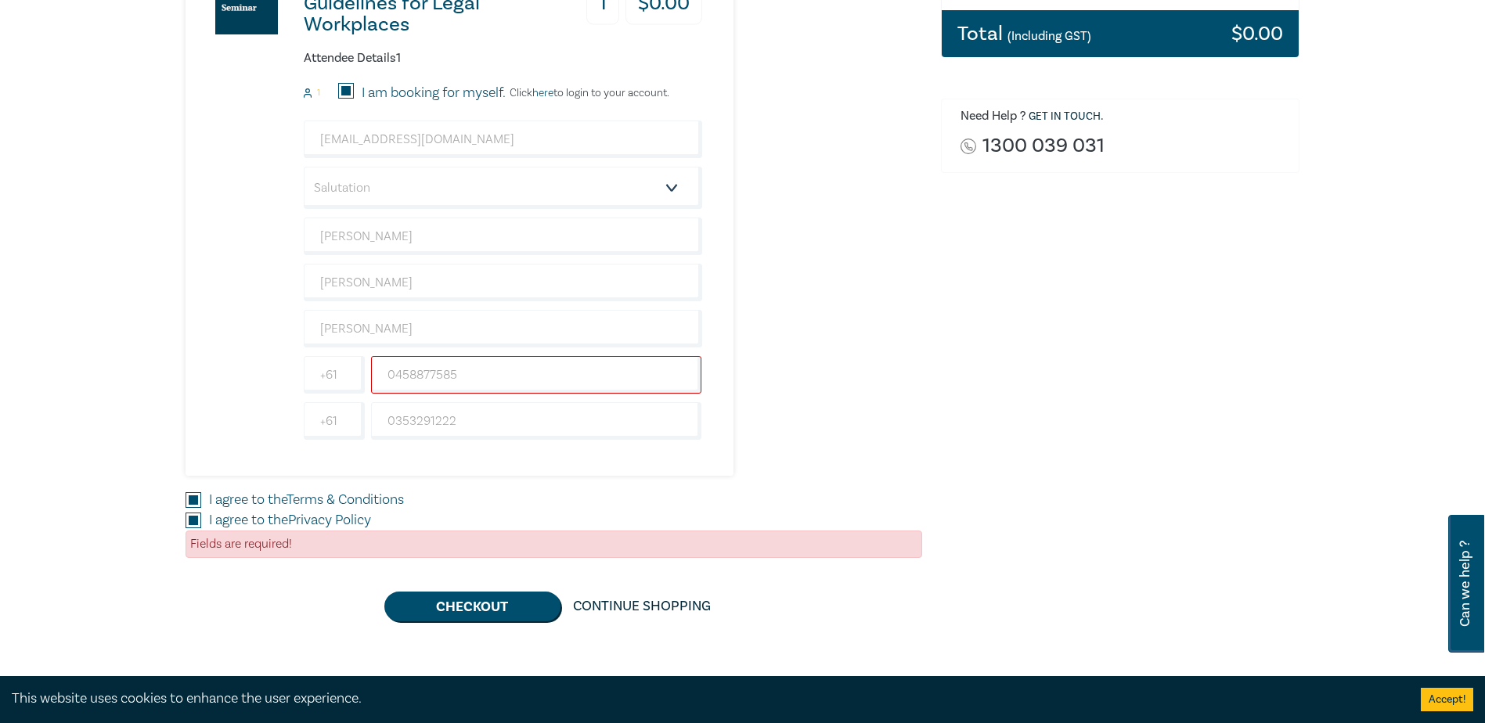
scroll to position [548, 0]
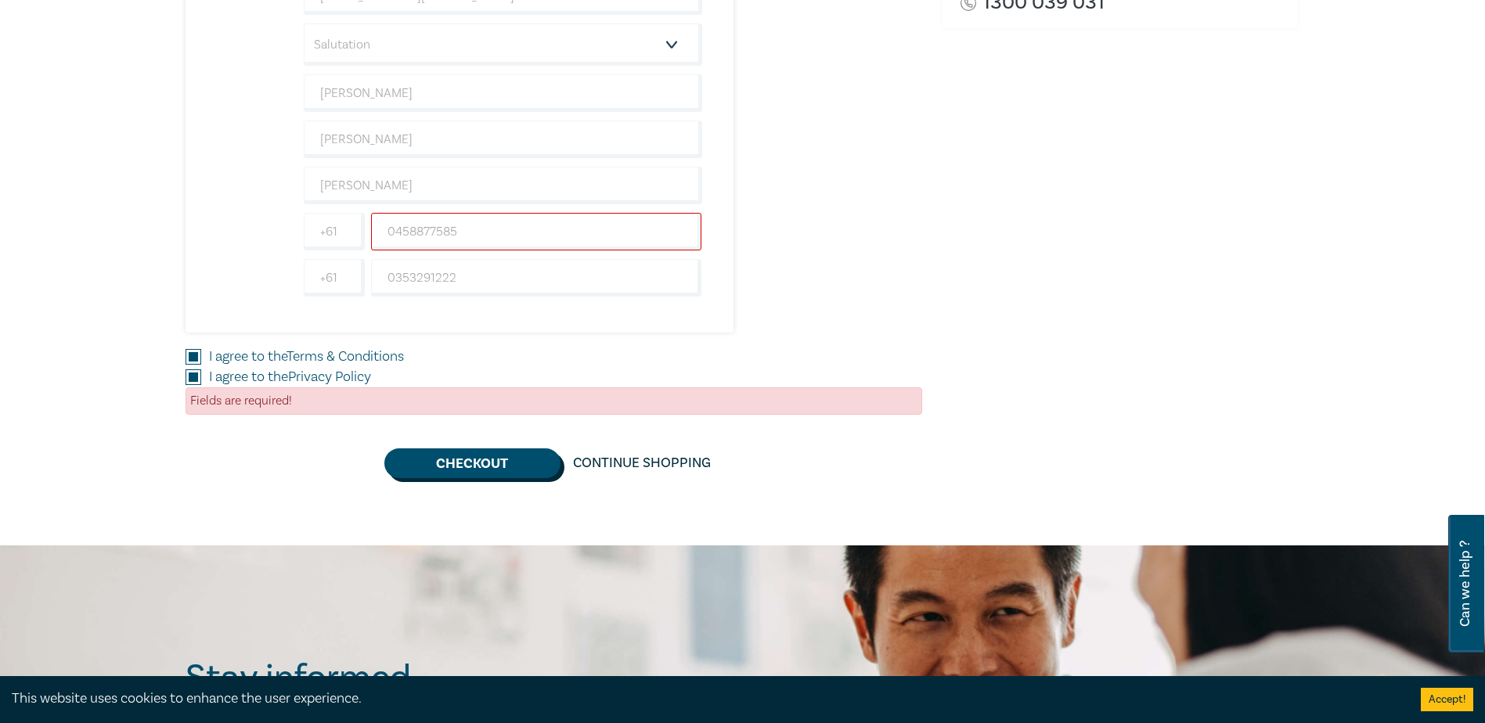
click at [457, 461] on button "Checkout" at bounding box center [472, 464] width 176 height 30
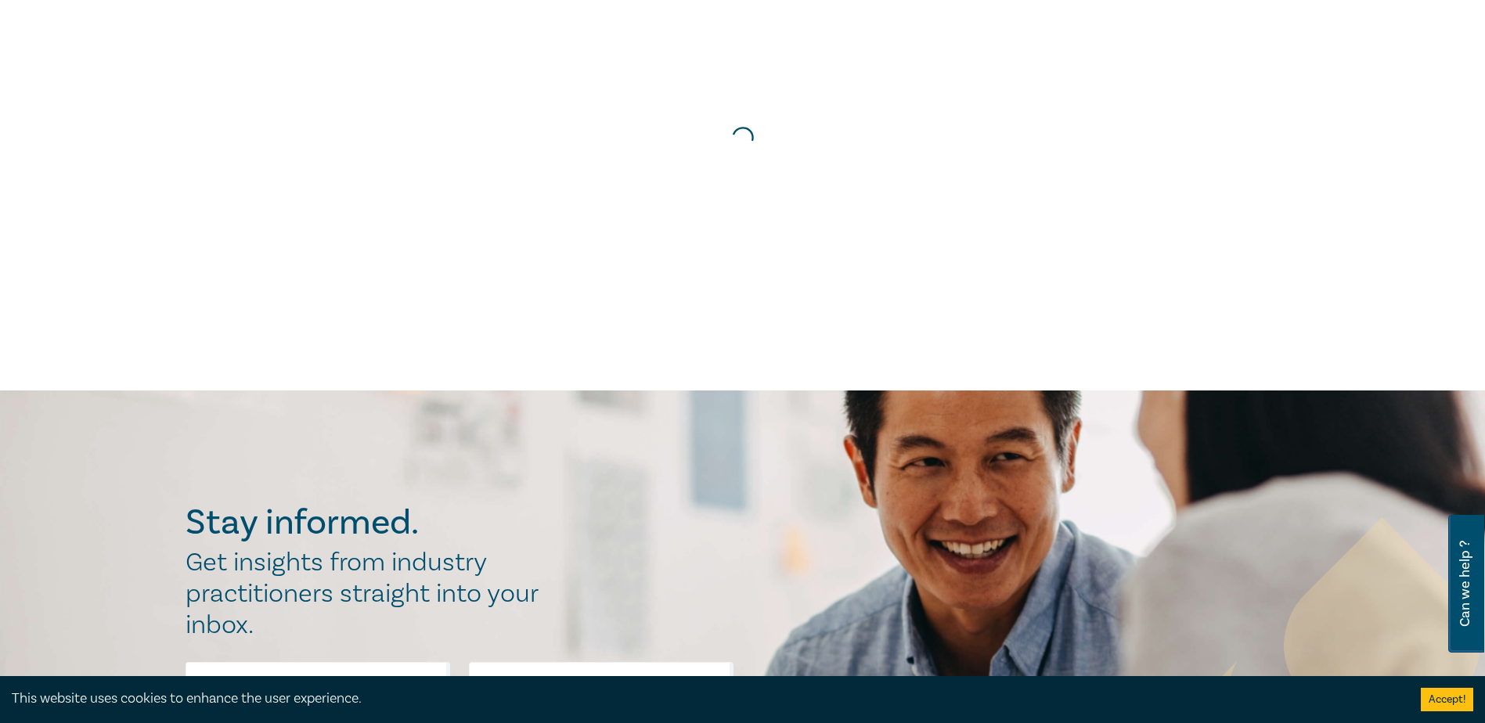
scroll to position [0, 0]
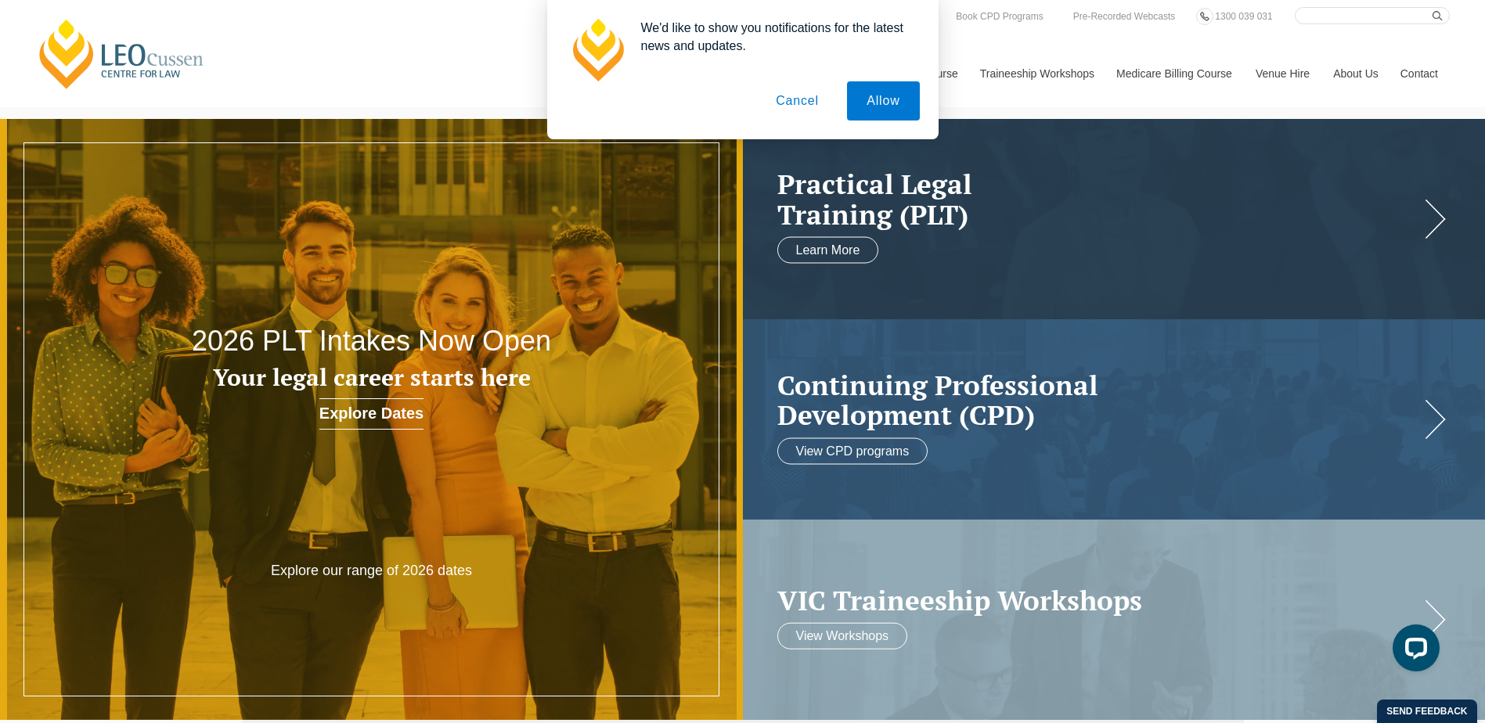
click at [886, 88] on button "Allow" at bounding box center [883, 100] width 72 height 39
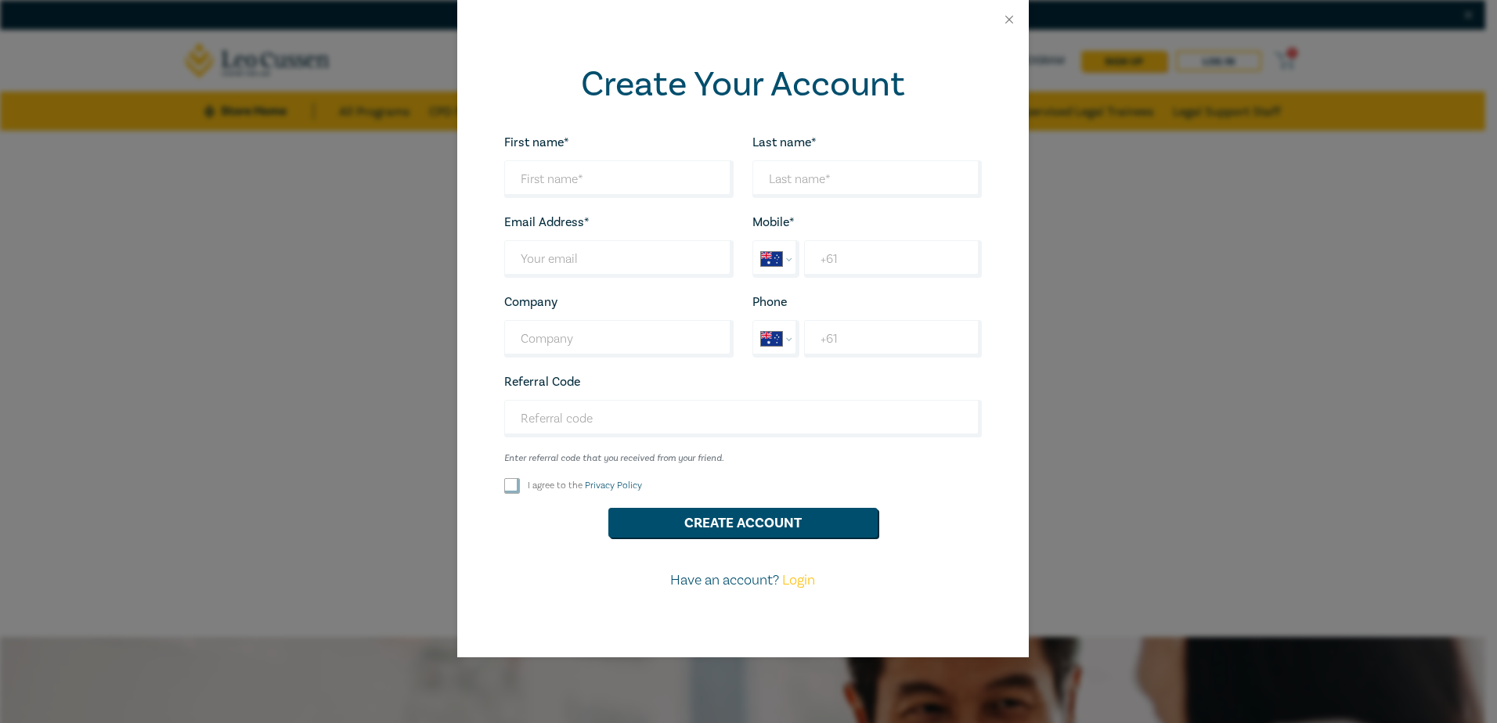
select select "AU"
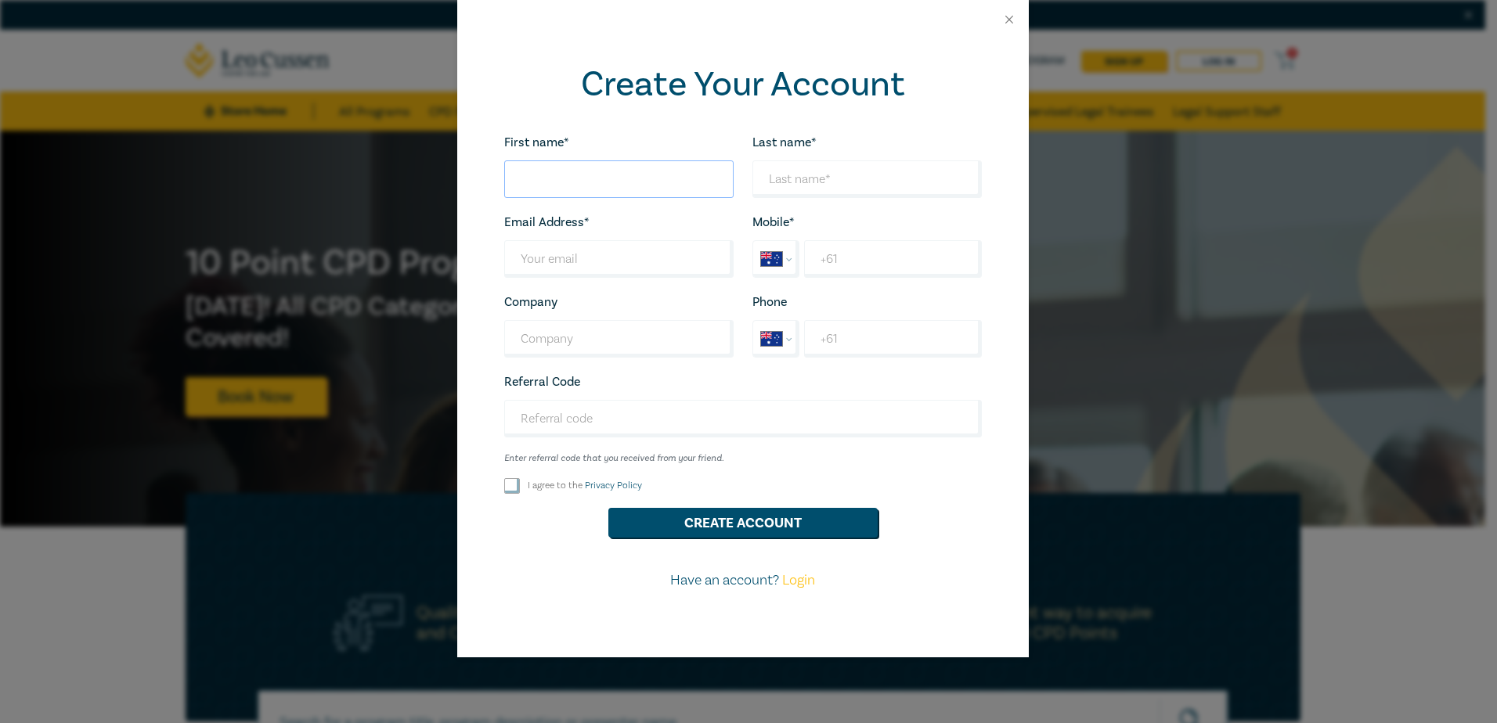
click at [597, 166] on input "First name*" at bounding box center [618, 180] width 229 height 38
type input "[PERSON_NAME]"
type input "[EMAIL_ADDRESS][DOMAIN_NAME]"
type input "[PERSON_NAME]"
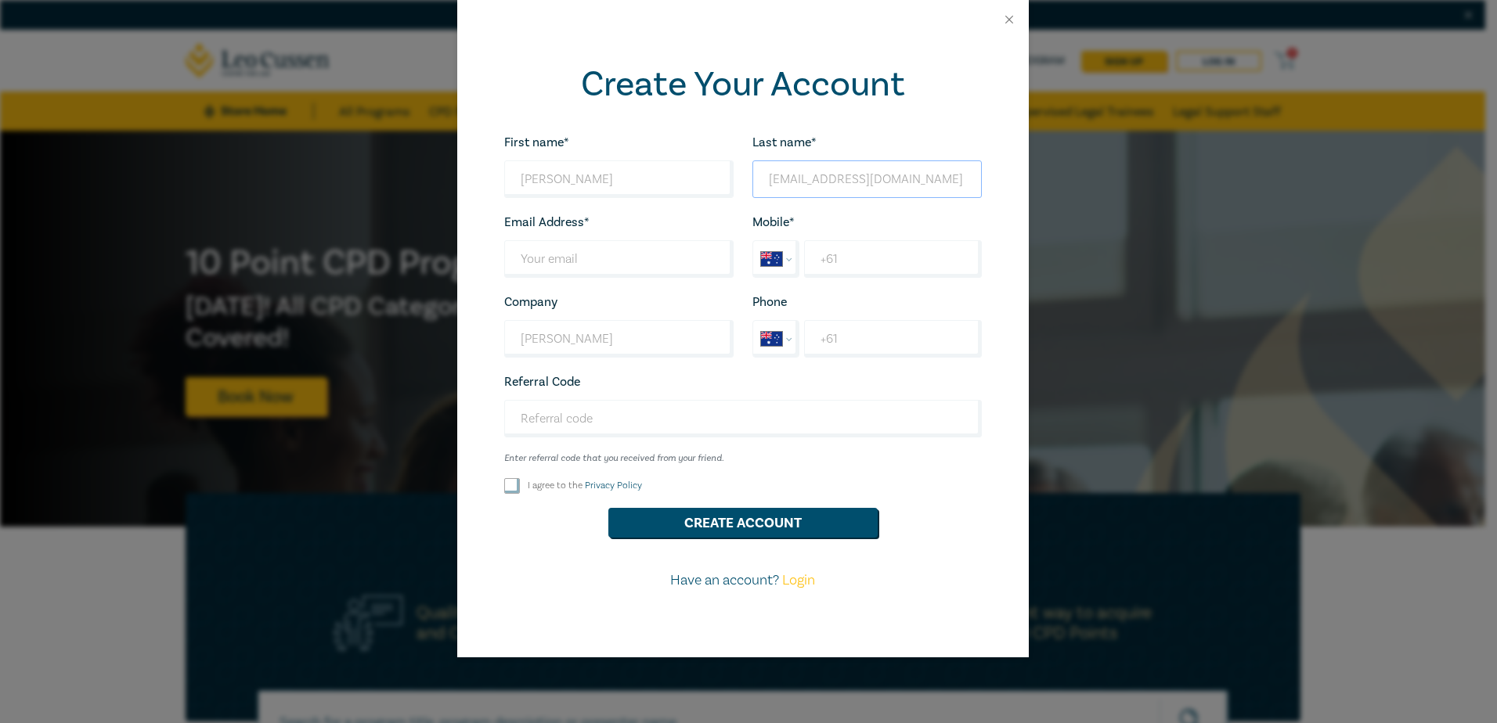
drag, startPoint x: 928, startPoint y: 175, endPoint x: 738, endPoint y: 174, distance: 189.5
click at [738, 174] on div "First name* [PERSON_NAME] Looks good! Last name* [EMAIL_ADDRESS][DOMAIN_NAME] L…" at bounding box center [743, 367] width 496 height 471
click at [612, 249] on input "Last name*" at bounding box center [618, 259] width 229 height 38
paste input "[EMAIL_ADDRESS][DOMAIN_NAME]"
type input "[EMAIL_ADDRESS][DOMAIN_NAME]"
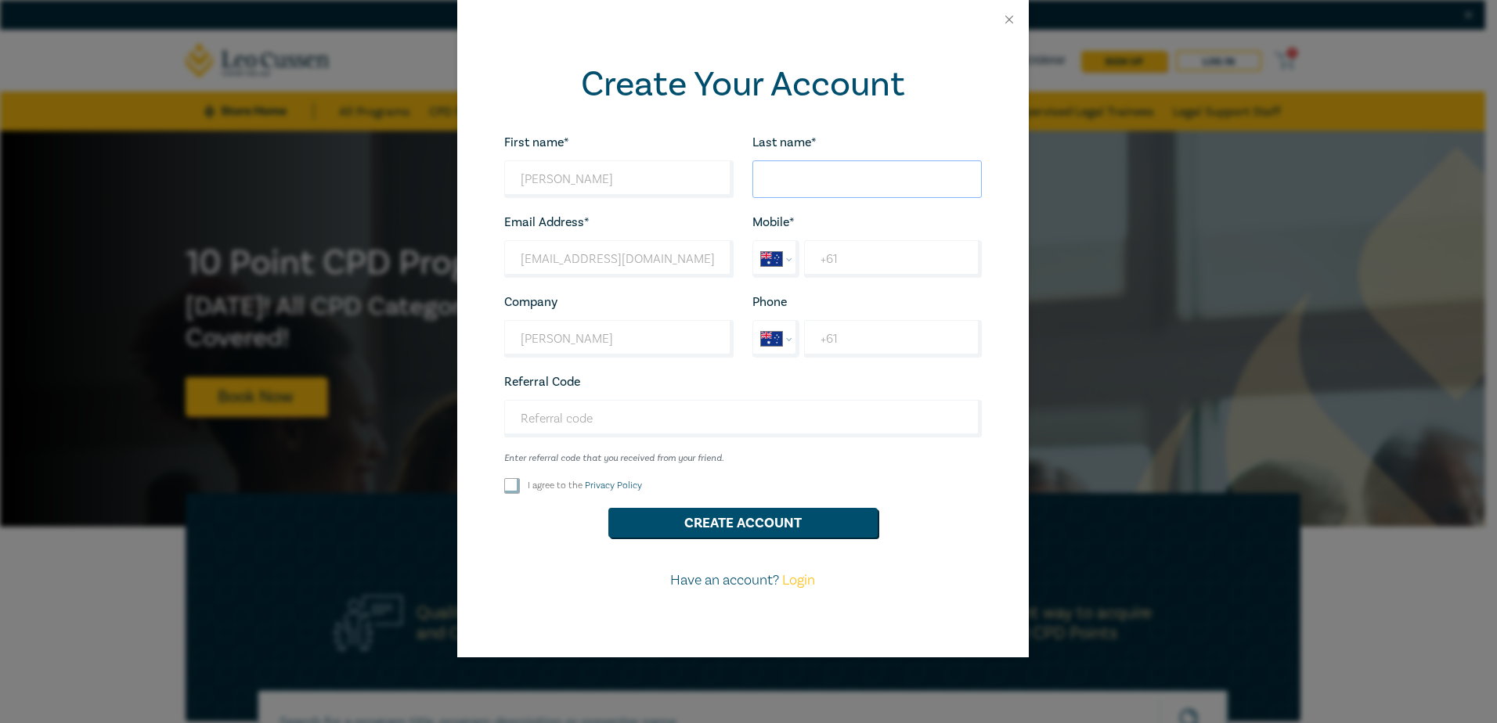
click at [821, 178] on input "Last name*" at bounding box center [866, 180] width 229 height 38
type input "[PERSON_NAME]"
click at [891, 253] on input "+61" at bounding box center [892, 259] width 177 height 38
type input "[PHONE_NUMBER]"
click at [785, 377] on div "Referral Code Enter referral code that you received from your friend. Looks goo…" at bounding box center [743, 418] width 496 height 92
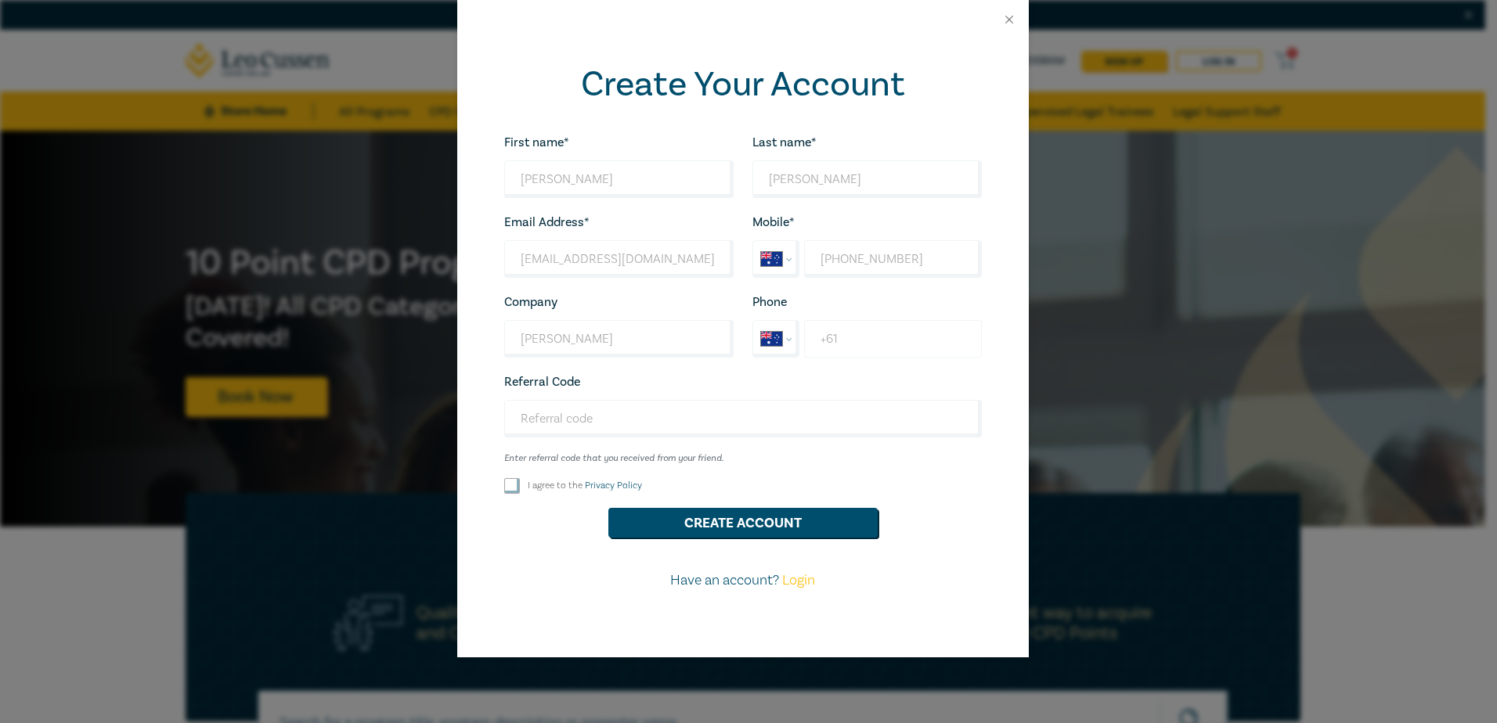
click at [871, 344] on input "+61" at bounding box center [892, 339] width 177 height 38
type input "+61 3 5329 1222"
click at [507, 488] on input "I agree to the Privacy Policy" at bounding box center [512, 486] width 16 height 16
checkbox input "true"
click at [741, 528] on button "Create Account" at bounding box center [742, 523] width 269 height 30
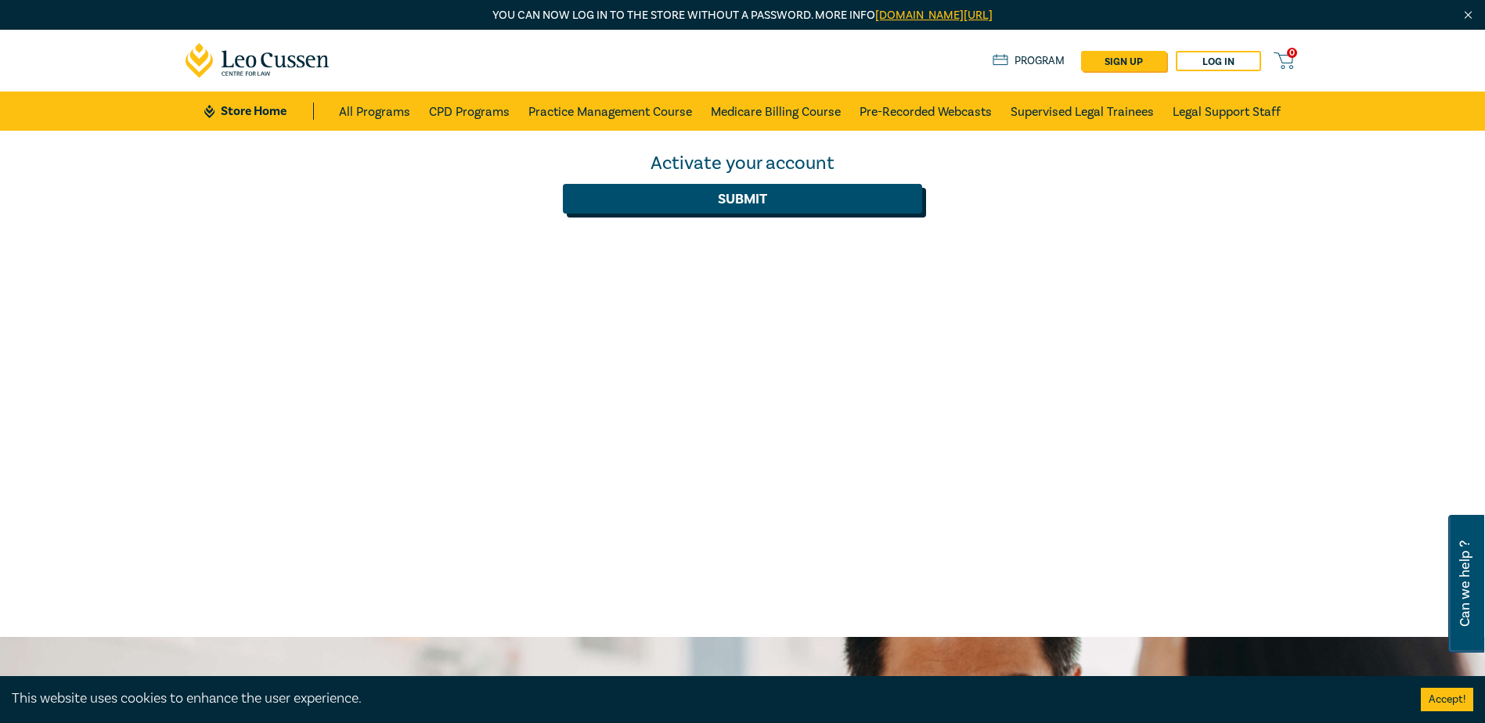
click at [742, 204] on button "Submit" at bounding box center [742, 199] width 359 height 30
